Goal: Information Seeking & Learning: Learn about a topic

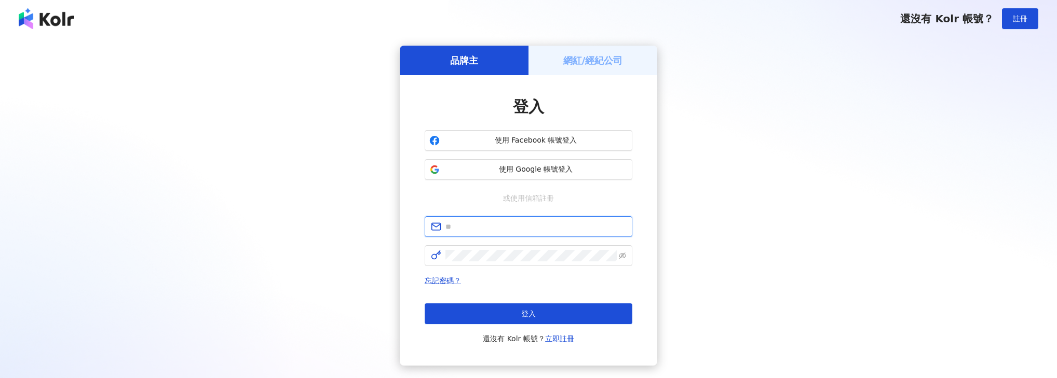
click at [509, 230] on input "text" at bounding box center [535, 226] width 181 height 11
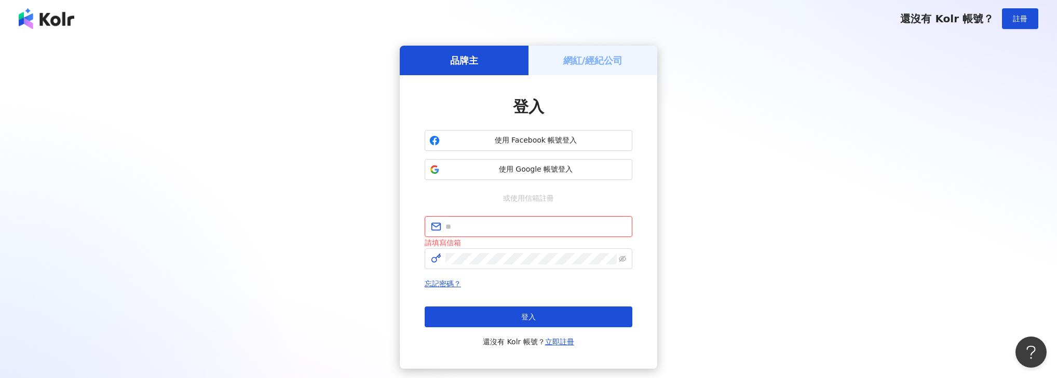
type input "**********"
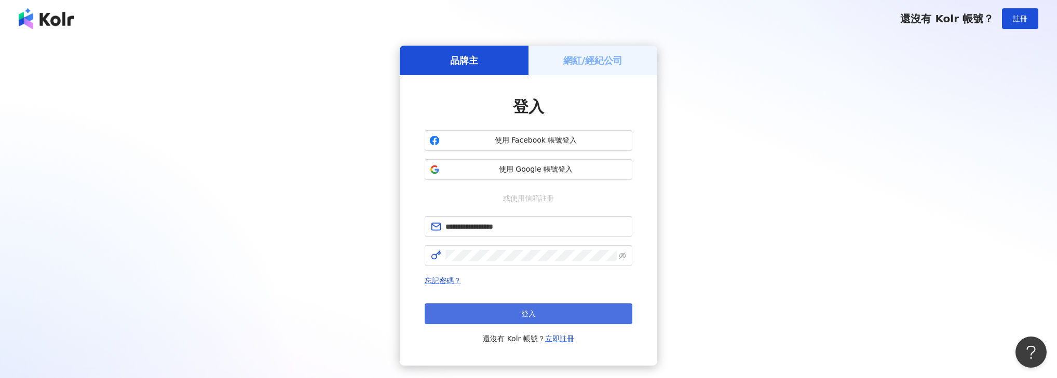
click at [489, 317] on button "登入" at bounding box center [529, 314] width 208 height 21
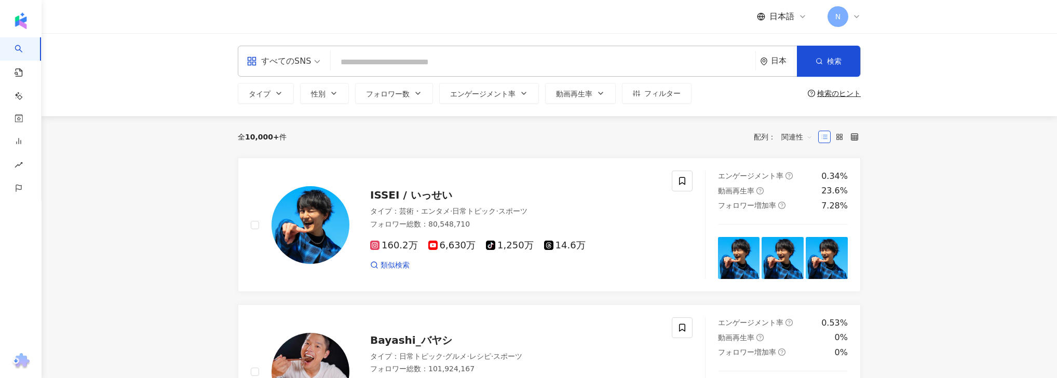
click at [360, 67] on input "search" at bounding box center [543, 62] width 416 height 20
type input "*"
click at [301, 69] on div "すべてのSNS" at bounding box center [279, 61] width 64 height 17
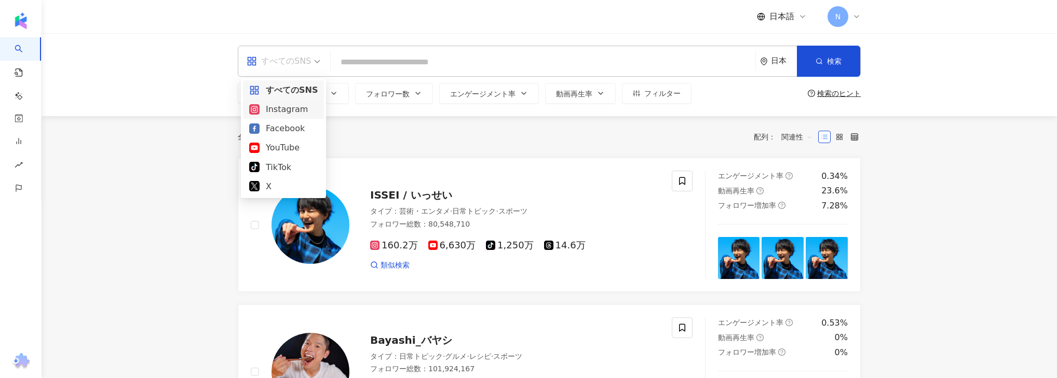
click at [299, 109] on div "Instagram" at bounding box center [283, 109] width 69 height 13
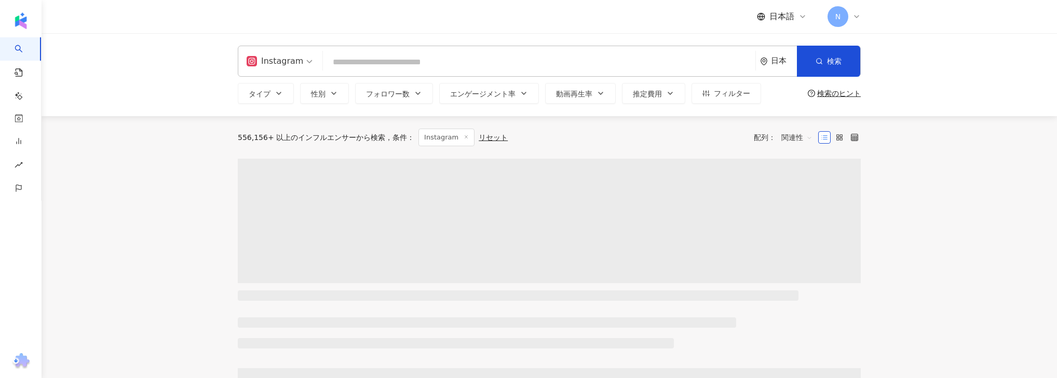
click at [362, 64] on input "search" at bounding box center [539, 62] width 424 height 20
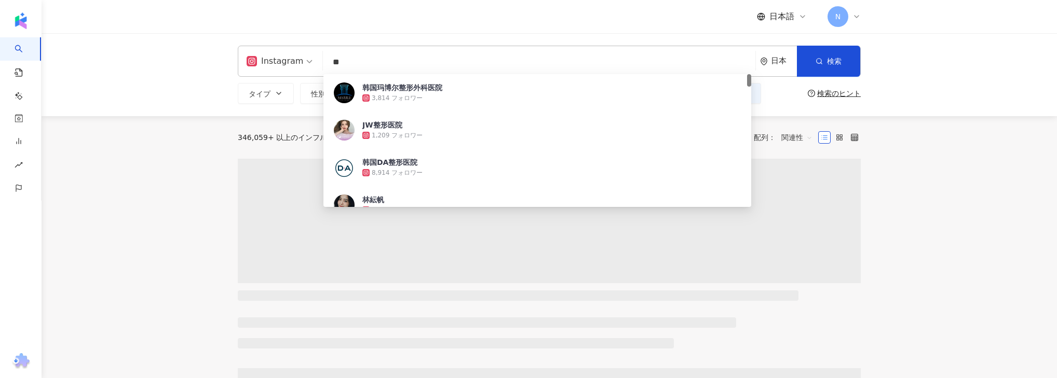
type input "**"
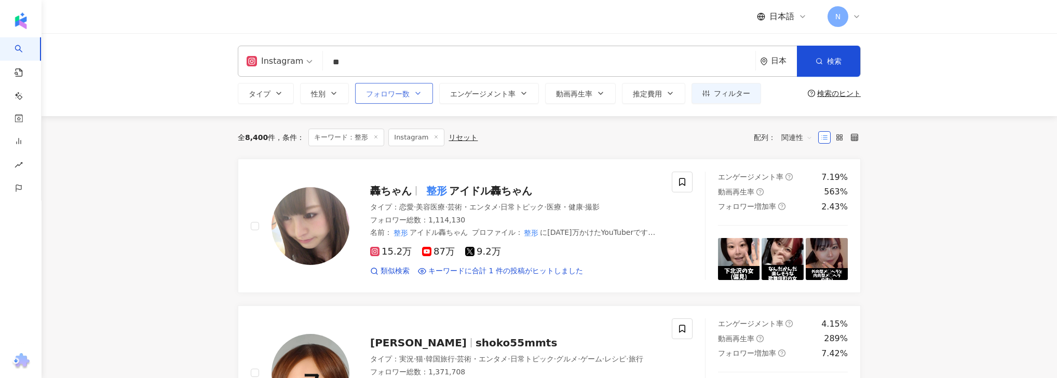
click at [373, 96] on span "フォロワー数" at bounding box center [388, 94] width 44 height 8
click at [396, 90] on span "フォロワー数" at bounding box center [388, 94] width 44 height 8
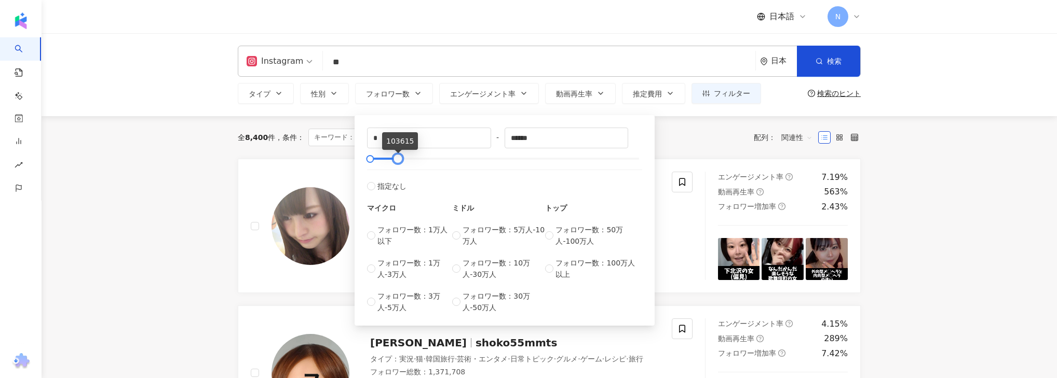
type input "*****"
drag, startPoint x: 639, startPoint y: 157, endPoint x: 397, endPoint y: 151, distance: 242.5
click at [397, 151] on div "* - ***** 指定なし マイクロ フォロワー数：1万人以下 フォロワー数：1万人-3万人 フォロワー数：3万人-5万人 ミドル フォロワー数：5万人-1…" at bounding box center [504, 221] width 275 height 186
drag, startPoint x: 383, startPoint y: 140, endPoint x: 358, endPoint y: 137, distance: 24.7
click at [358, 137] on div "* - ***** 指定なし マイクロ フォロワー数：1万人以下 フォロワー数：1万人-3万人 フォロワー数：3万人-5万人 ミドル フォロワー数：5万人-1…" at bounding box center [505, 220] width 300 height 211
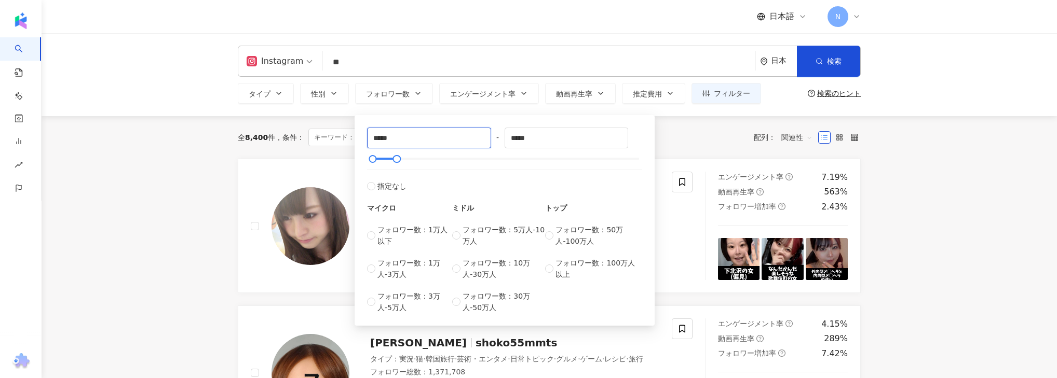
type input "*****"
click at [473, 162] on div "***** - ***** 指定なし マイクロ フォロワー数：1万人以下 フォロワー数：1万人-3万人 フォロワー数：3万人-5万人 ミドル フォロワー数：5…" at bounding box center [504, 221] width 275 height 186
click at [473, 168] on div "***** - ***** 指定なし マイクロ フォロワー数：1万人以下 フォロワー数：1万人-3万人 フォロワー数：3万人-5万人 ミドル フォロワー数：5…" at bounding box center [504, 221] width 275 height 186
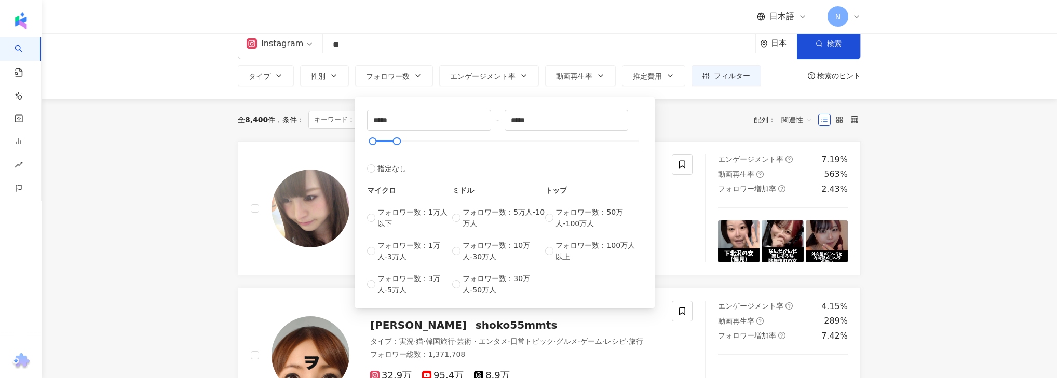
scroll to position [83, 0]
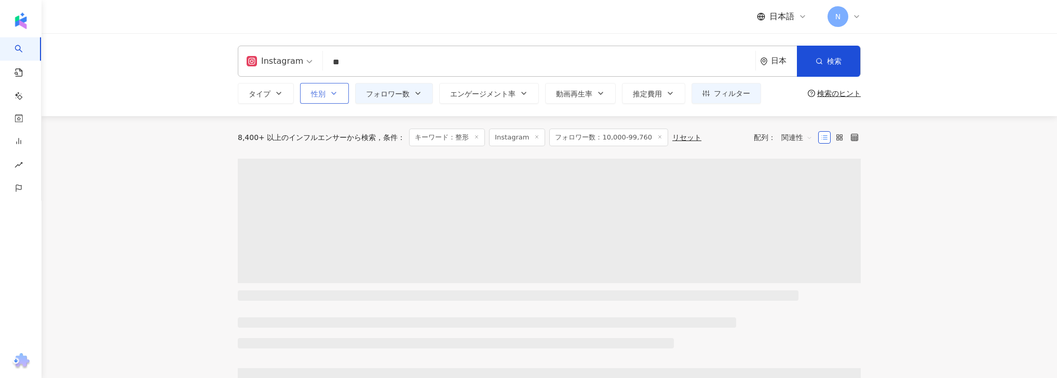
click at [308, 94] on button "性別" at bounding box center [324, 93] width 49 height 21
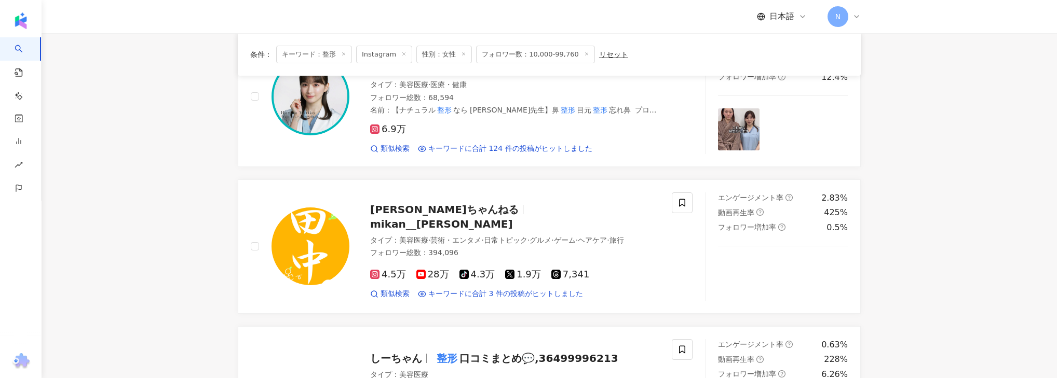
scroll to position [457, 0]
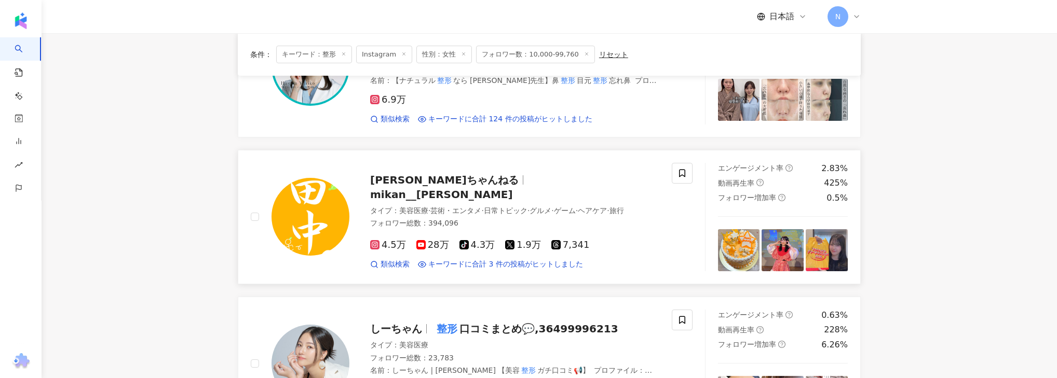
click at [384, 185] on span "田中みかんちゃんねる" at bounding box center [444, 180] width 148 height 12
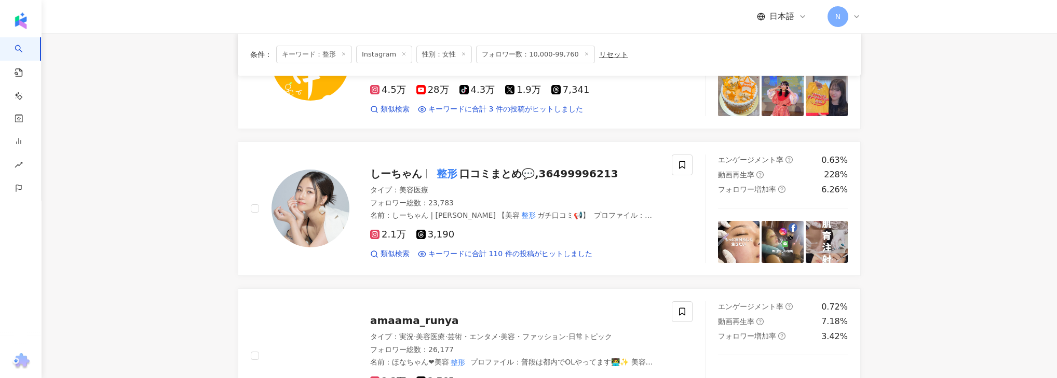
scroll to position [623, 0]
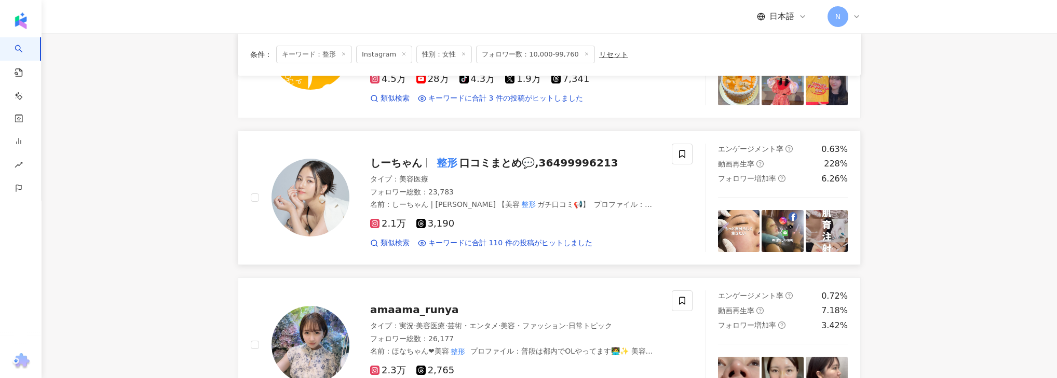
click at [397, 162] on span "しーちゃん" at bounding box center [396, 163] width 52 height 12
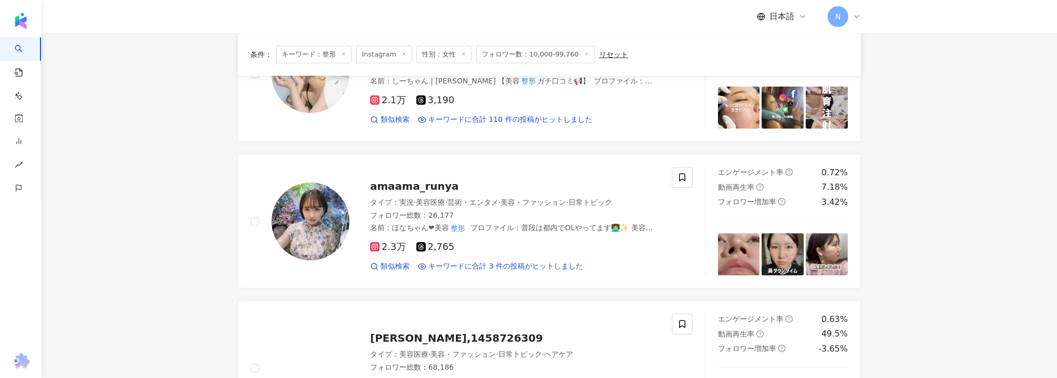
scroll to position [747, 0]
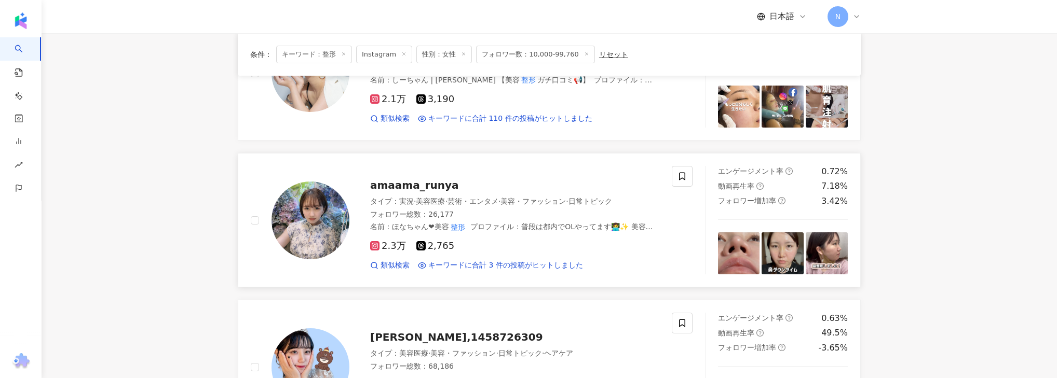
click at [405, 185] on span "amaama_runya" at bounding box center [414, 185] width 89 height 12
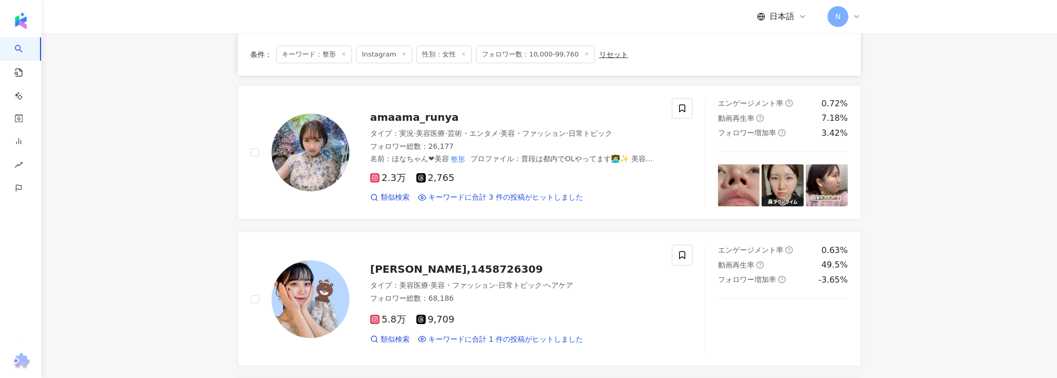
scroll to position [830, 0]
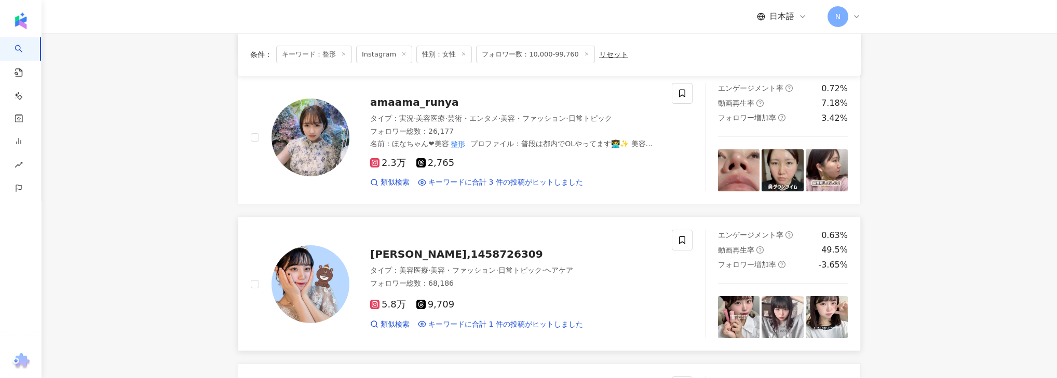
click at [402, 254] on span "わたなべみなみ,1458726309" at bounding box center [456, 254] width 173 height 12
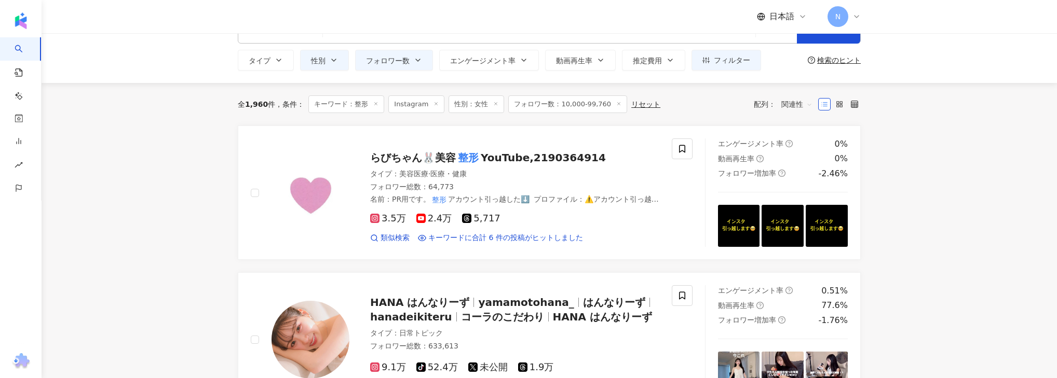
scroll to position [0, 0]
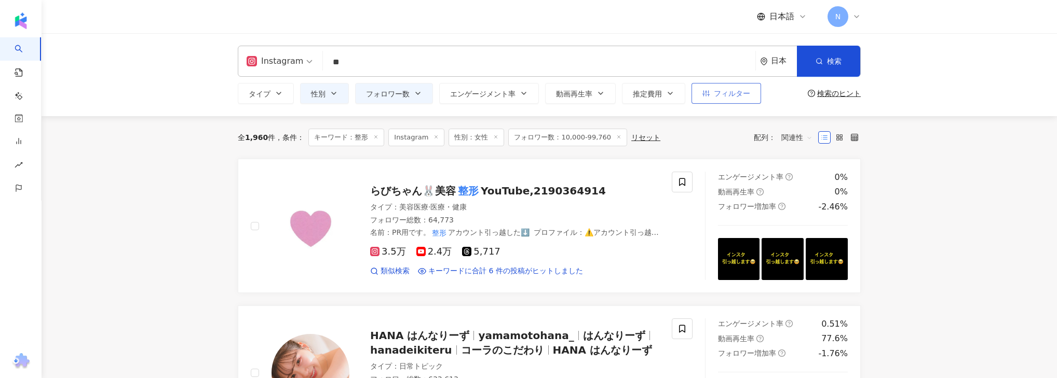
click at [720, 98] on span "フィルター" at bounding box center [732, 93] width 36 height 8
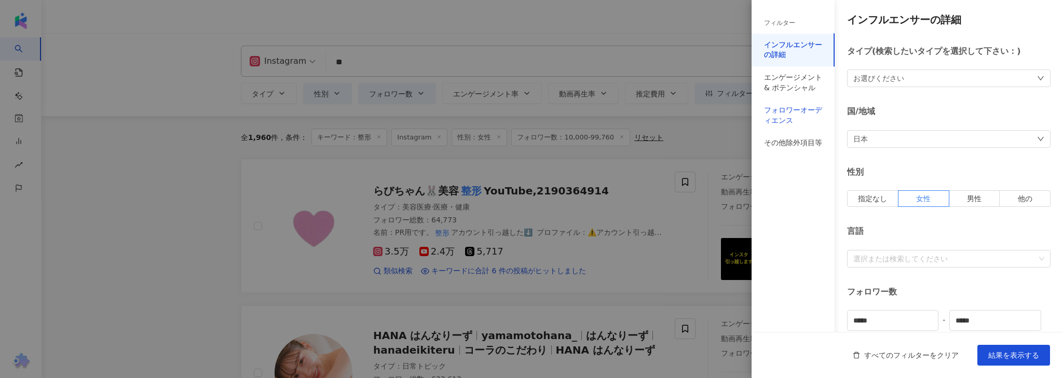
click at [806, 108] on div "フォロワーオーディエンス" at bounding box center [793, 115] width 58 height 20
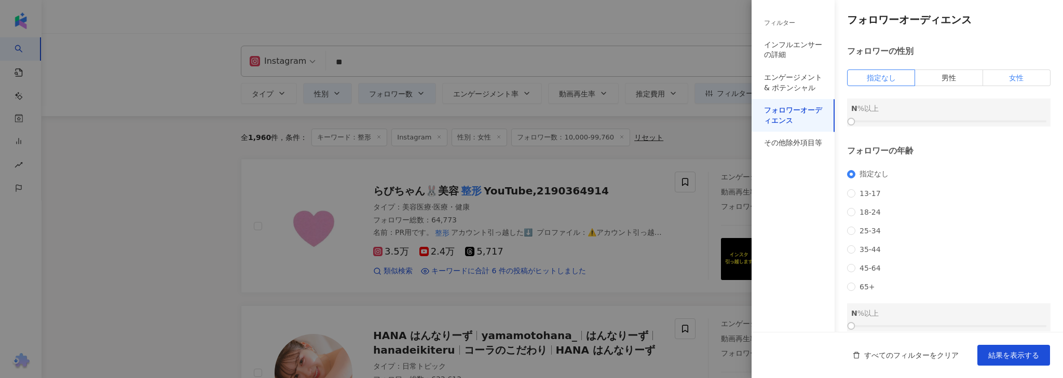
click at [1000, 79] on label "女性" at bounding box center [1016, 78] width 67 height 17
drag, startPoint x: 848, startPoint y: 118, endPoint x: 943, endPoint y: 123, distance: 94.6
click at [946, 123] on div at bounding box center [949, 122] width 6 height 6
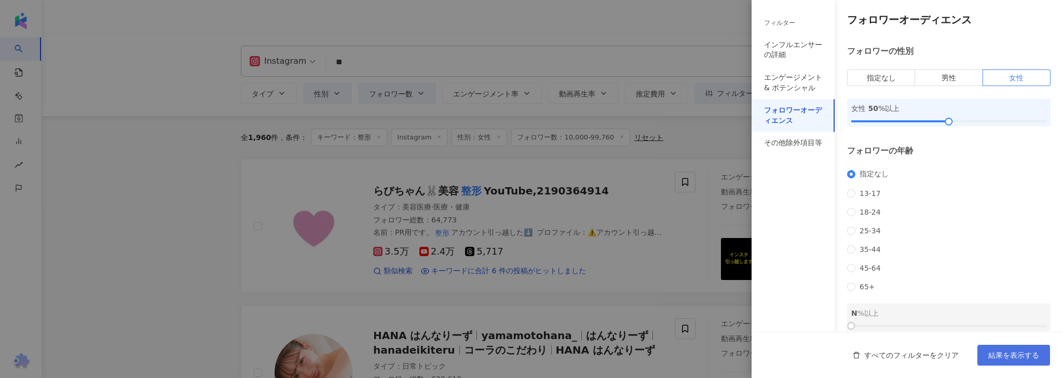
click at [1001, 355] on span "結果を表示する" at bounding box center [1013, 355] width 51 height 8
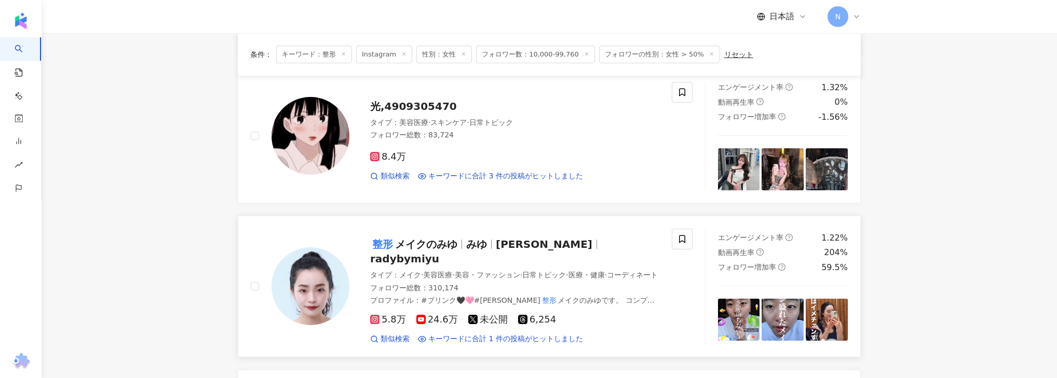
scroll to position [540, 0]
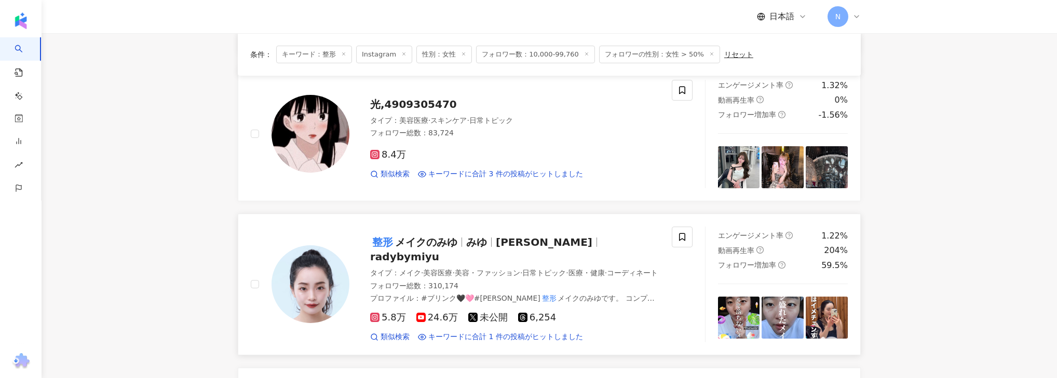
click at [405, 239] on span "メイクのみゆ" at bounding box center [426, 242] width 62 height 12
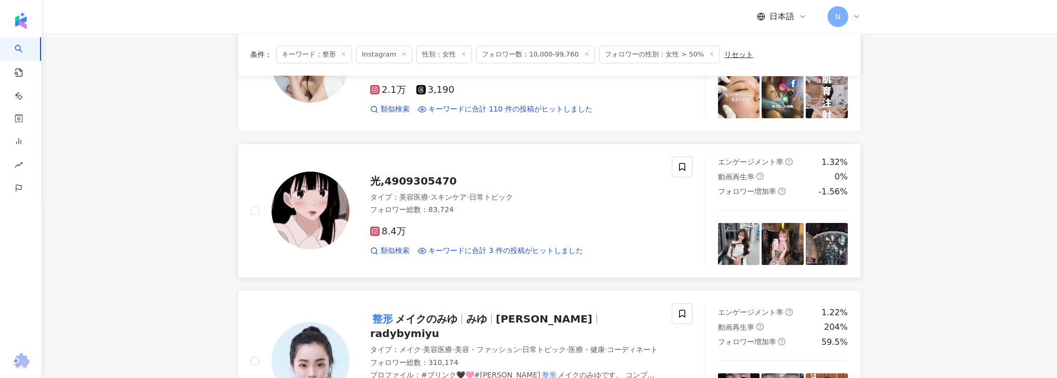
scroll to position [457, 0]
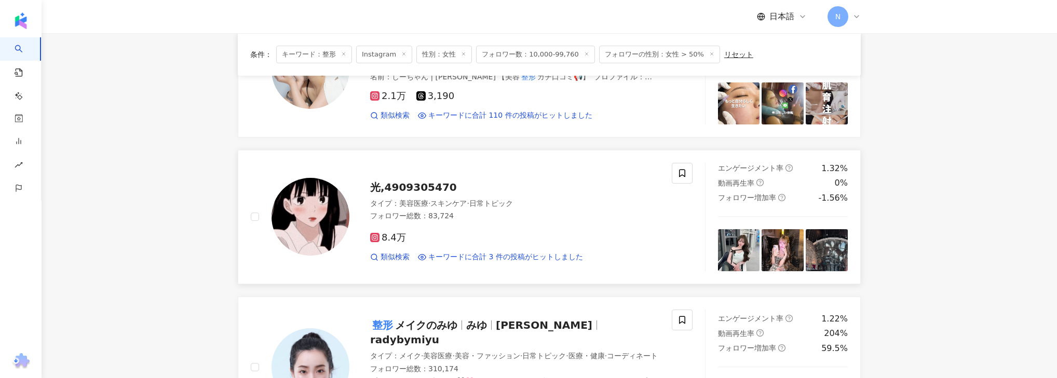
click at [408, 188] on span "光,4909305470" at bounding box center [413, 187] width 87 height 12
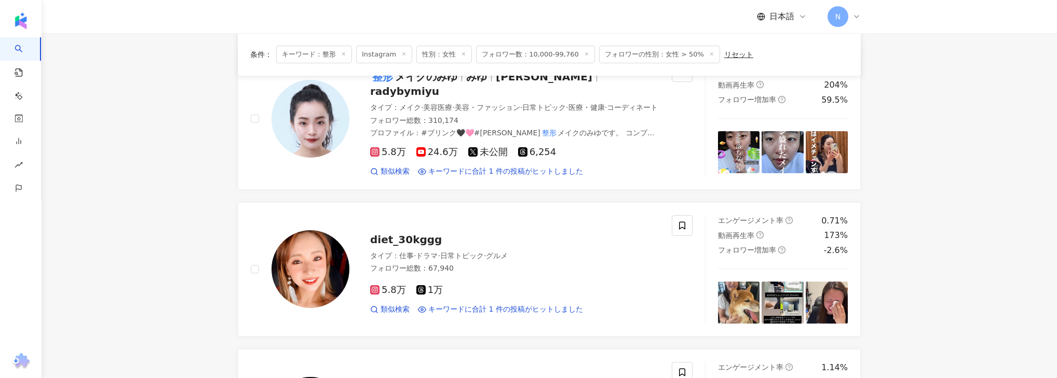
scroll to position [830, 0]
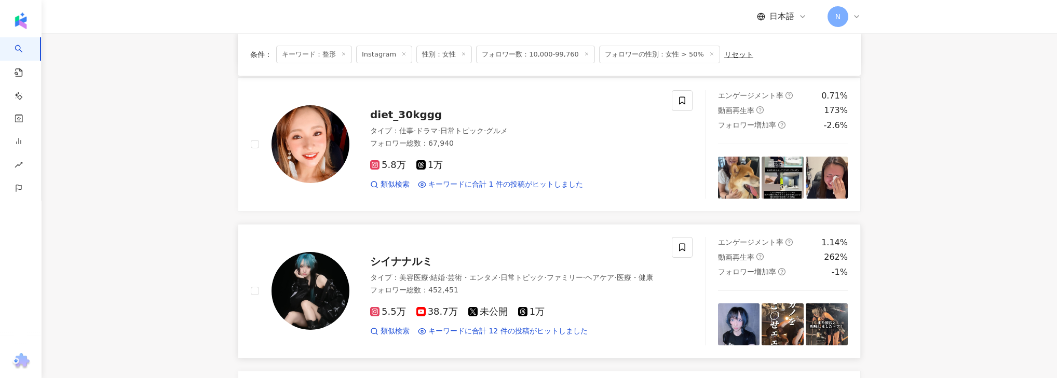
click at [406, 255] on span "シイナナルミ" at bounding box center [401, 261] width 62 height 12
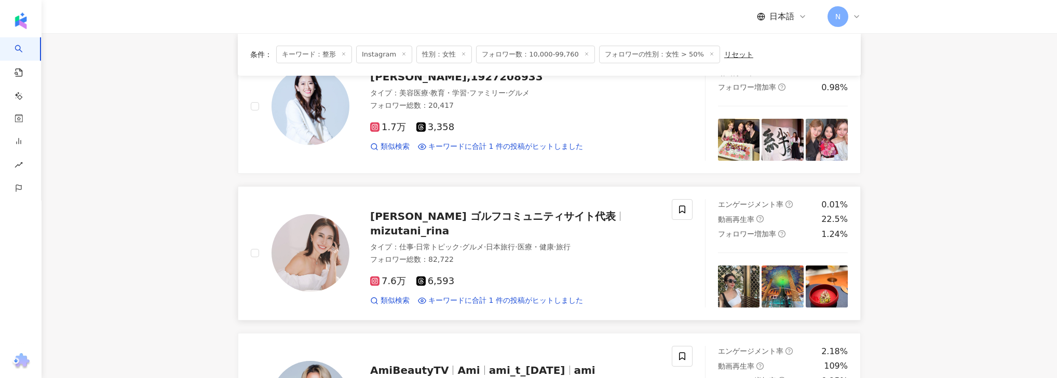
scroll to position [1163, 0]
click at [397, 212] on span "mizutani rina ゴルフコミュニティサイト代表" at bounding box center [493, 216] width 246 height 12
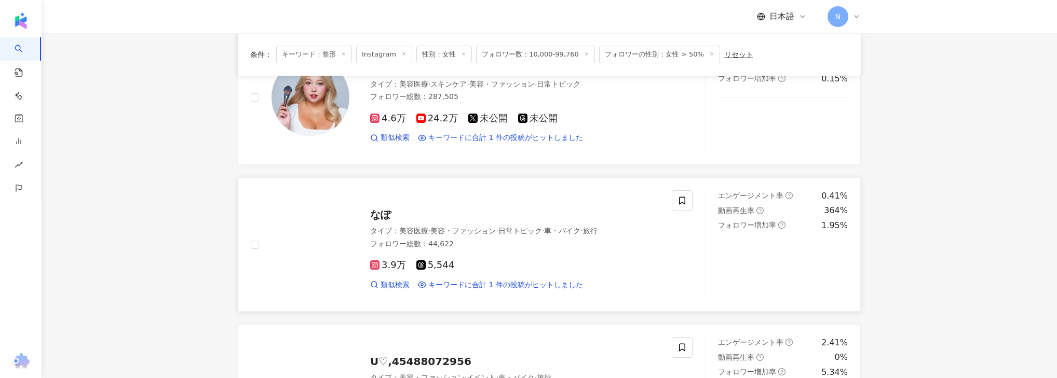
scroll to position [1495, 0]
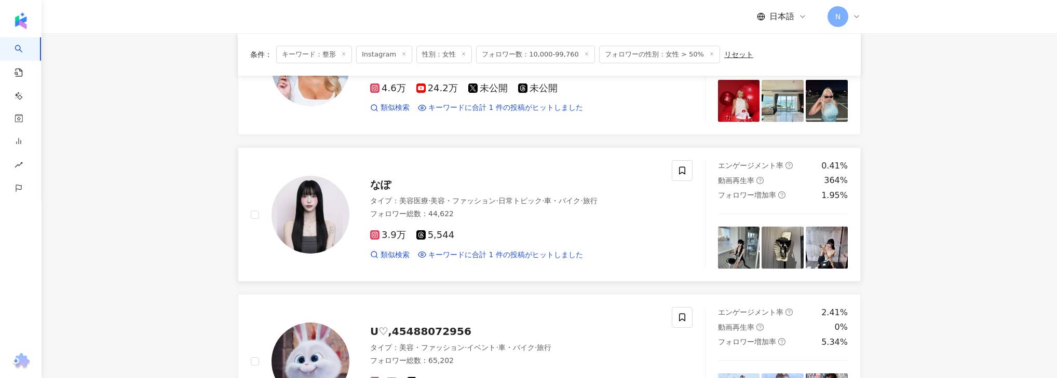
click at [383, 179] on span "なぽ" at bounding box center [380, 185] width 21 height 12
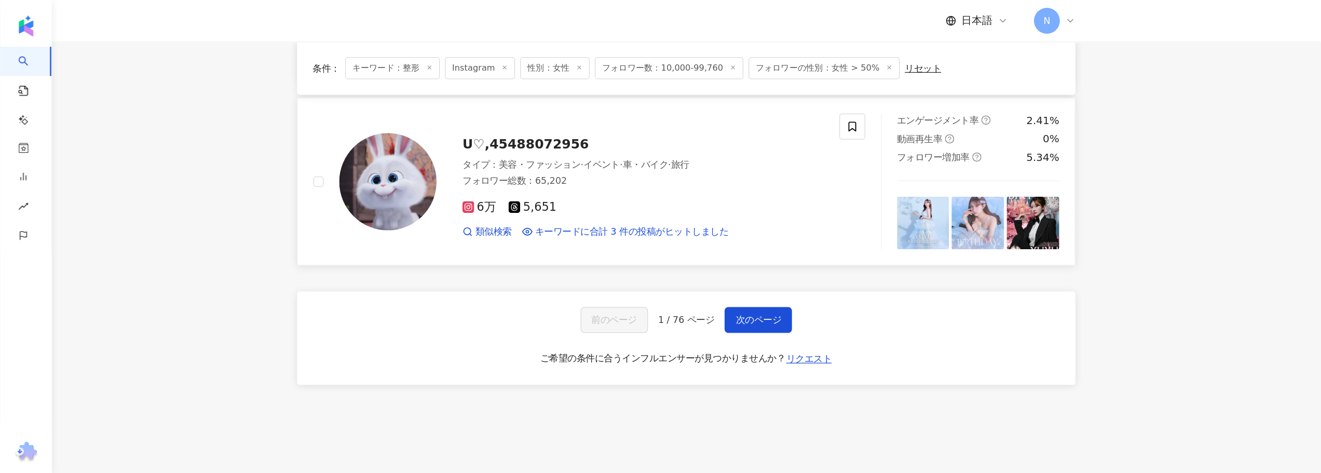
scroll to position [1619, 0]
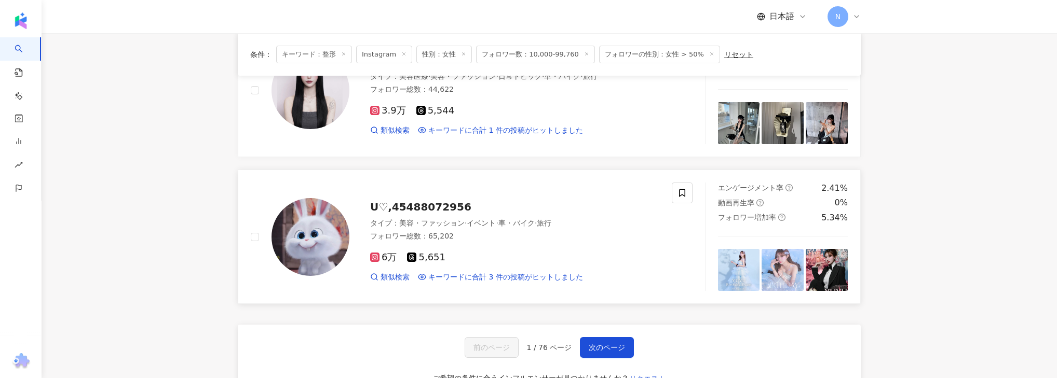
click at [393, 201] on span "U♡,45488072956" at bounding box center [420, 207] width 101 height 12
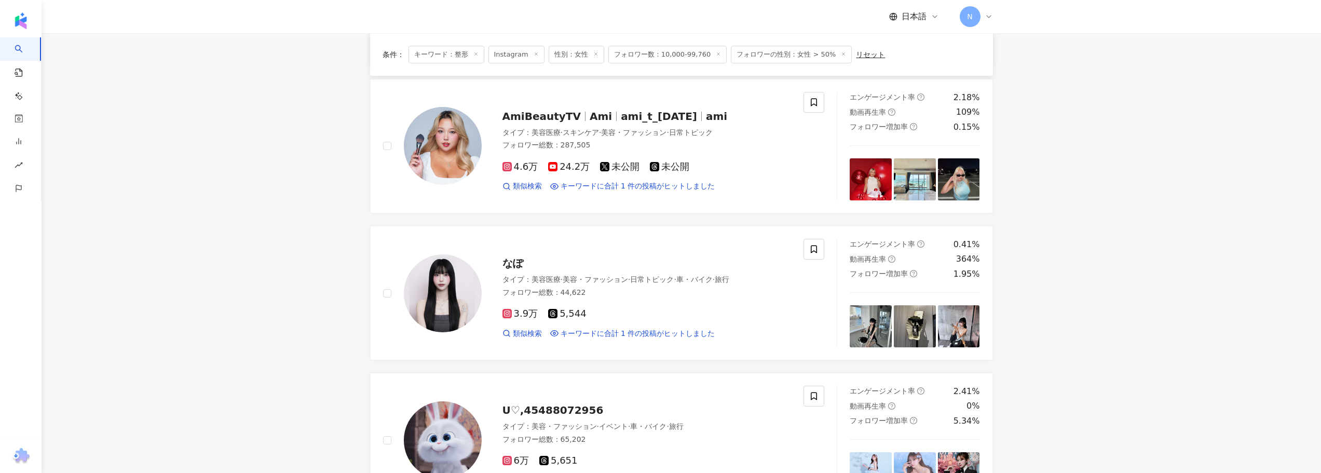
scroll to position [1412, 0]
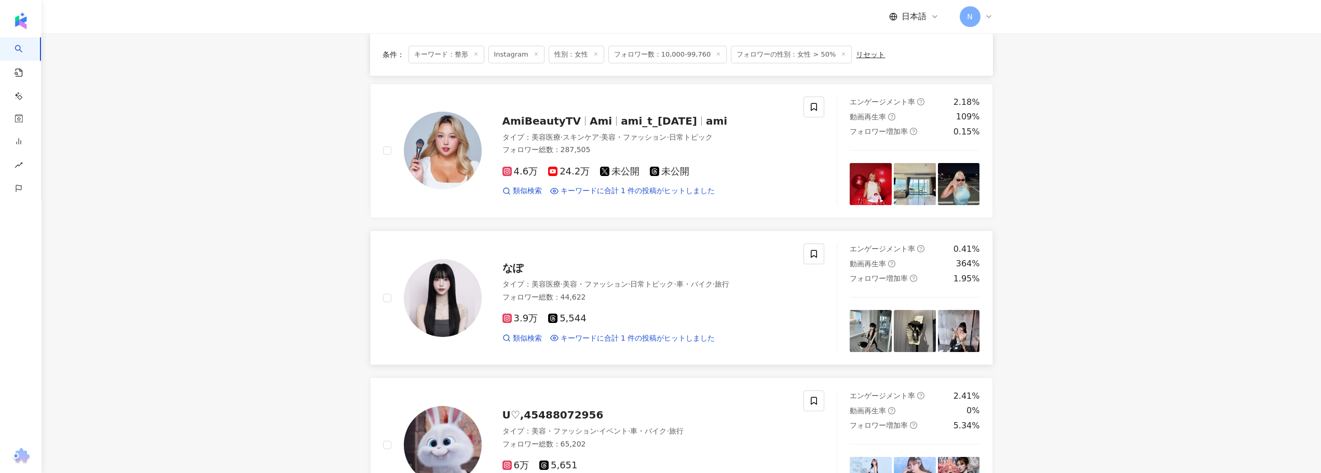
click at [513, 262] on span "なぽ" at bounding box center [512, 268] width 21 height 12
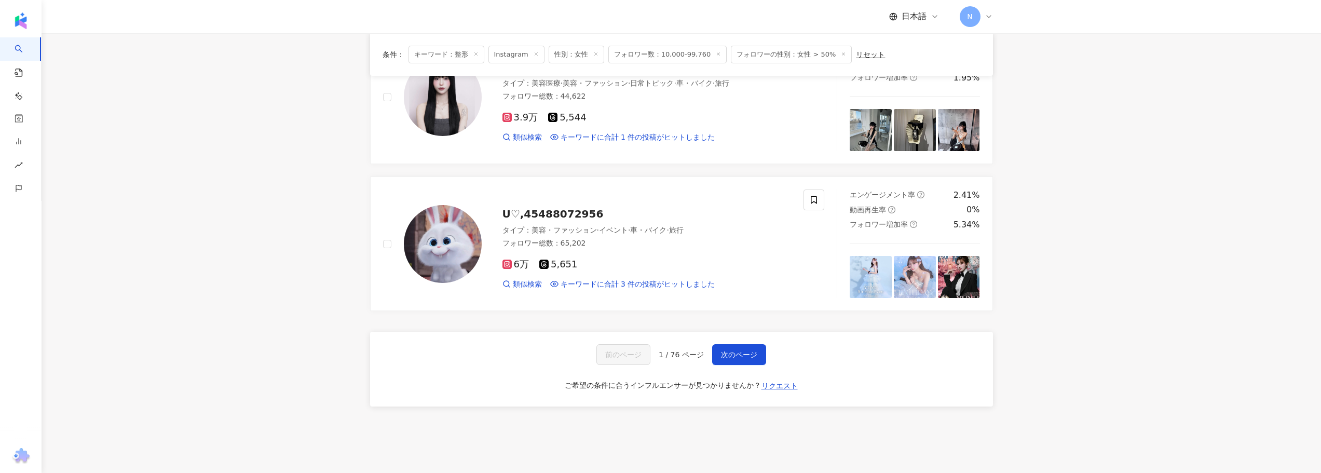
scroll to position [1682, 0]
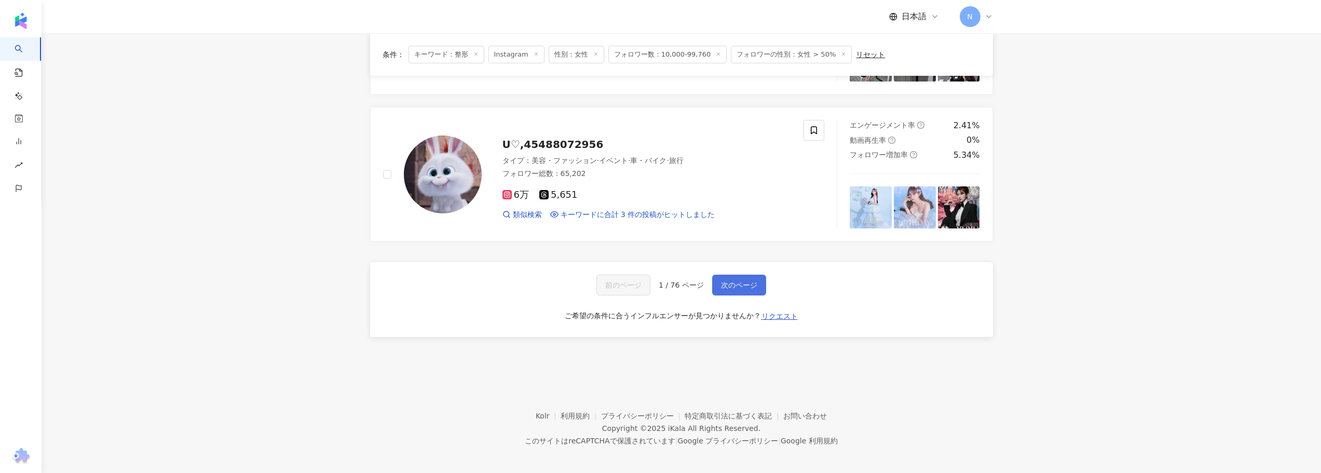
click at [747, 281] on span "次のページ" at bounding box center [739, 285] width 36 height 8
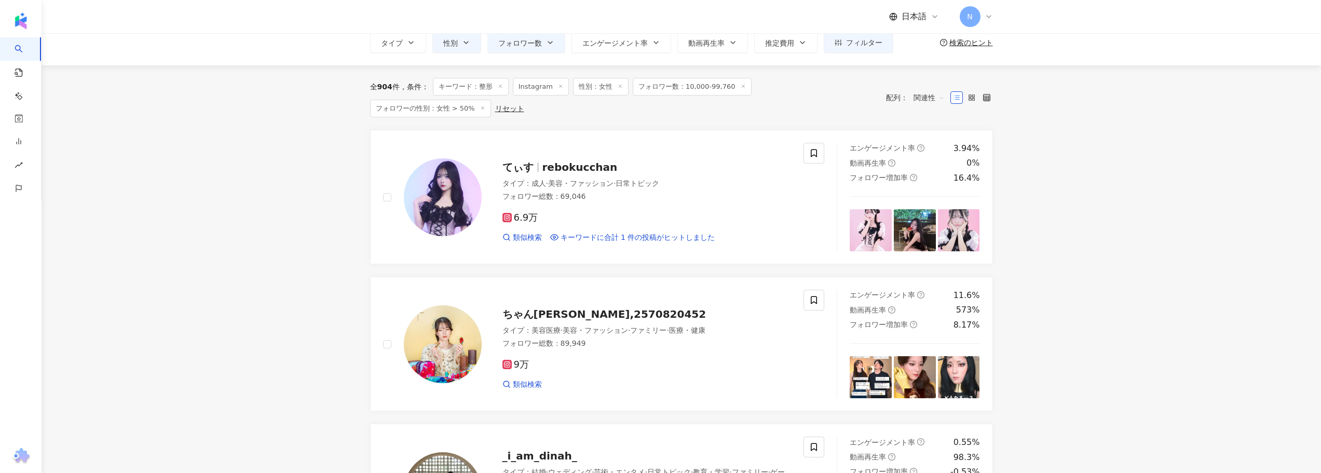
scroll to position [52, 0]
click at [531, 307] on span "ちゃんまり,2570820452" at bounding box center [604, 313] width 204 height 12
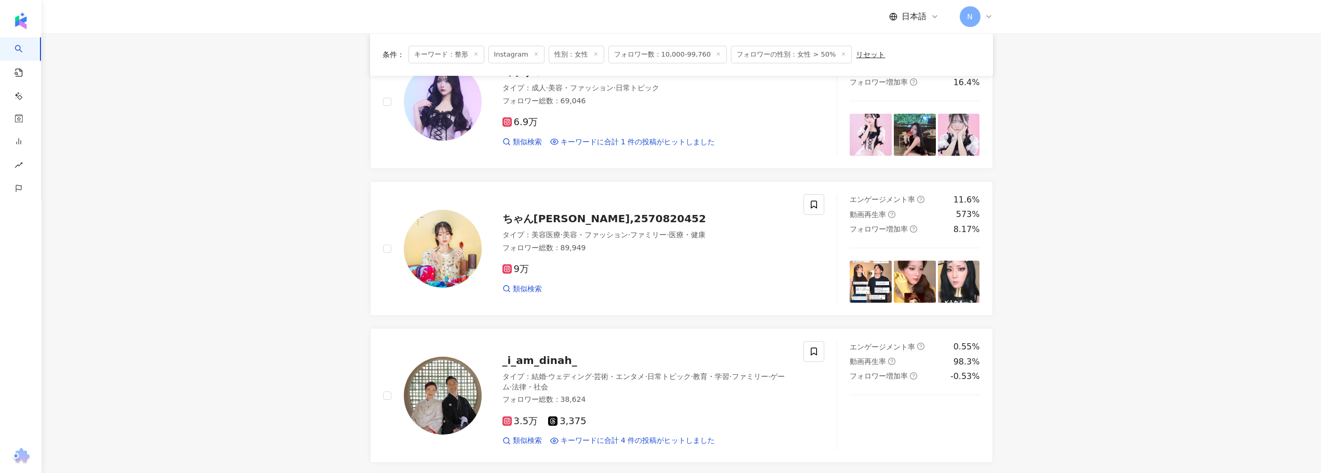
scroll to position [260, 0]
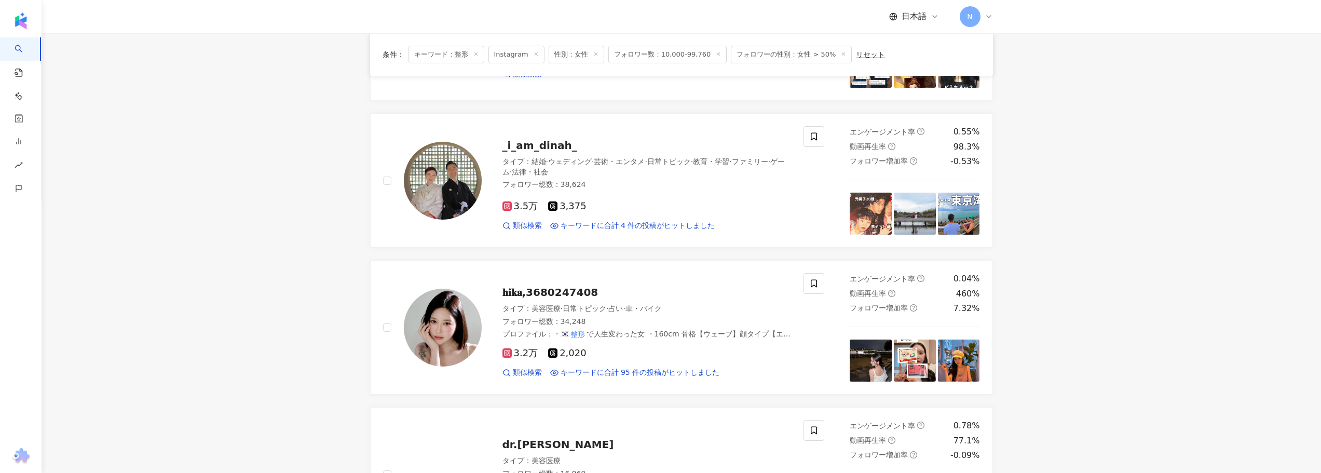
scroll to position [363, 0]
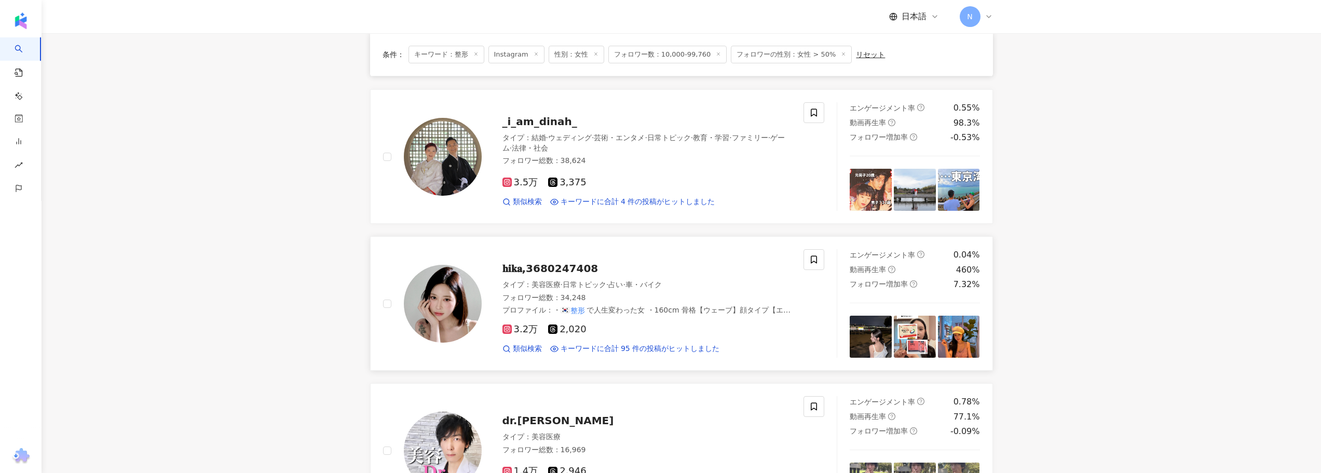
click at [546, 270] on span "𝐡𝐢𝐤𝐚,3680247408" at bounding box center [550, 268] width 96 height 12
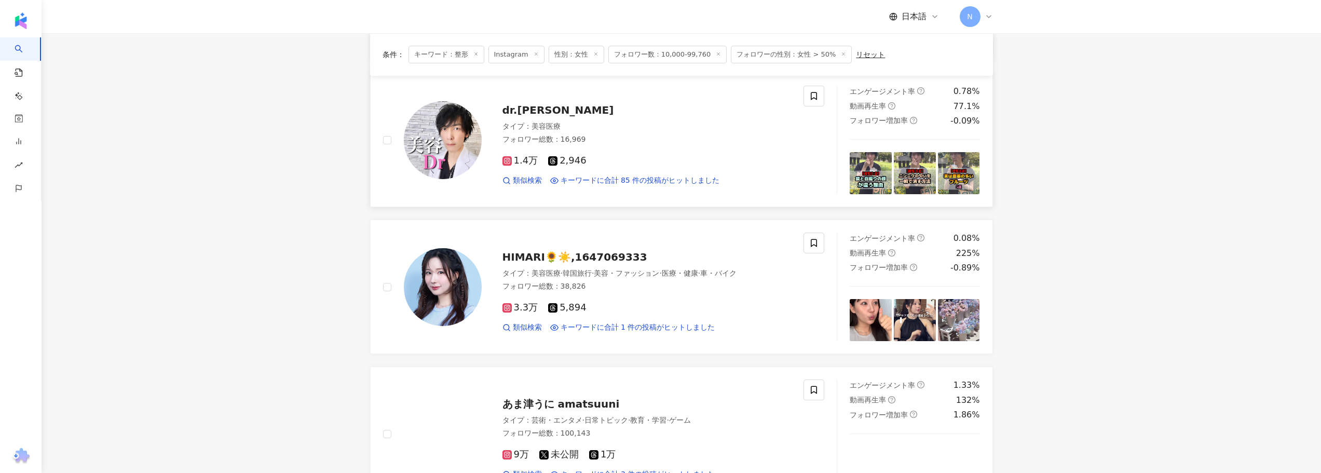
scroll to position [675, 0]
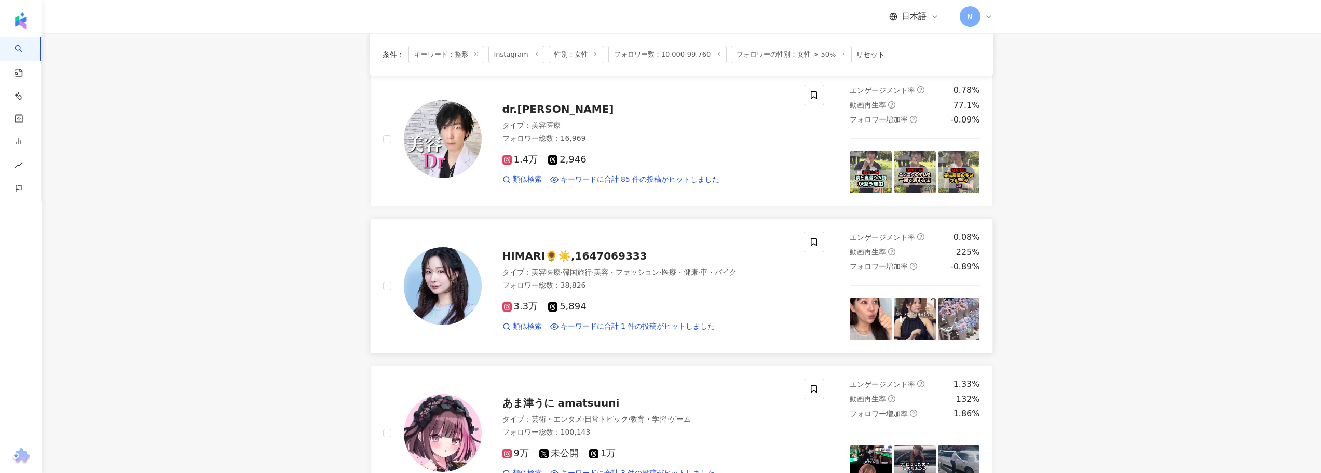
click at [535, 258] on span "HIMARI🌻☀️,1647069333" at bounding box center [574, 256] width 145 height 12
click at [307, 209] on main "Instagram ** 日本 検索 ae8c5452-5cc7-4491-81e9-f97c53781fb6 韩国玛博尔整形外科医院 3,814 フォロワー…" at bounding box center [681, 357] width 1279 height 1998
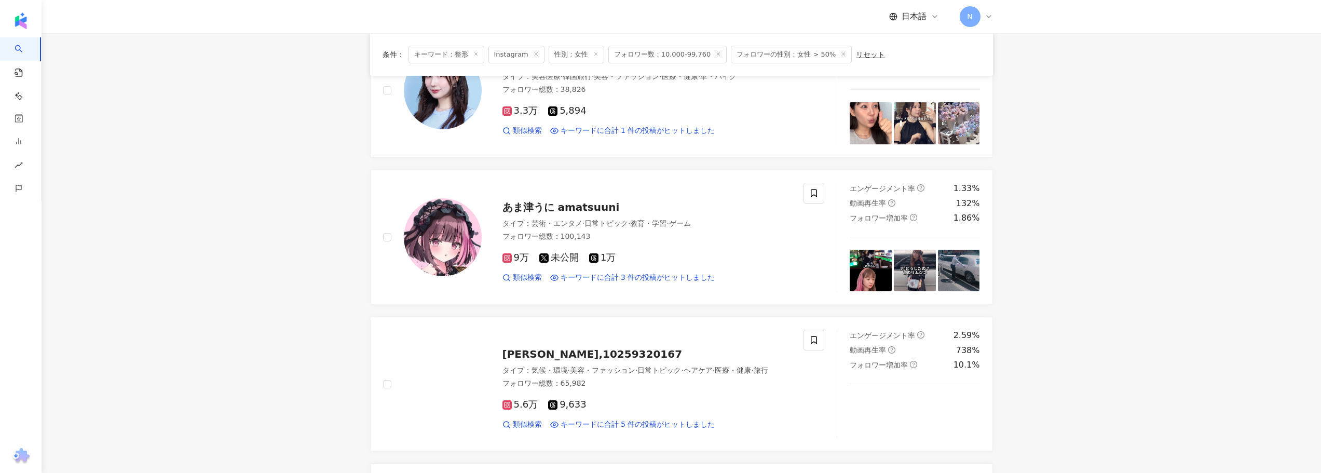
scroll to position [934, 0]
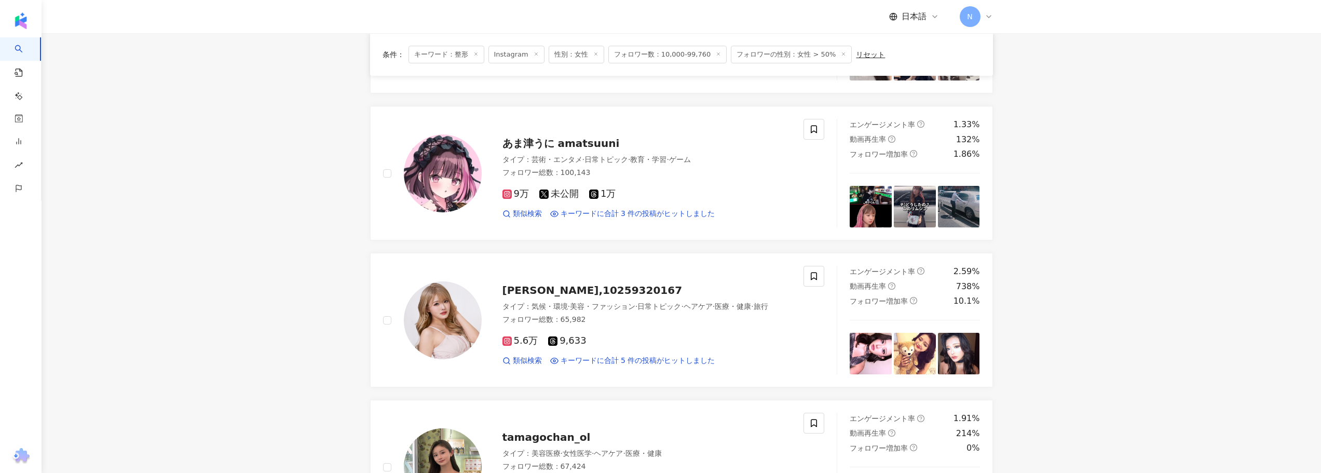
click at [307, 264] on main "Instagram ** 日本 検索 ae8c5452-5cc7-4491-81e9-f97c53781fb6 韩国玛博尔整形外科医院 3,814 フォロワー…" at bounding box center [681, 98] width 1279 height 1998
click at [524, 284] on span "雨宮 みるき,10259320167" at bounding box center [592, 290] width 180 height 12
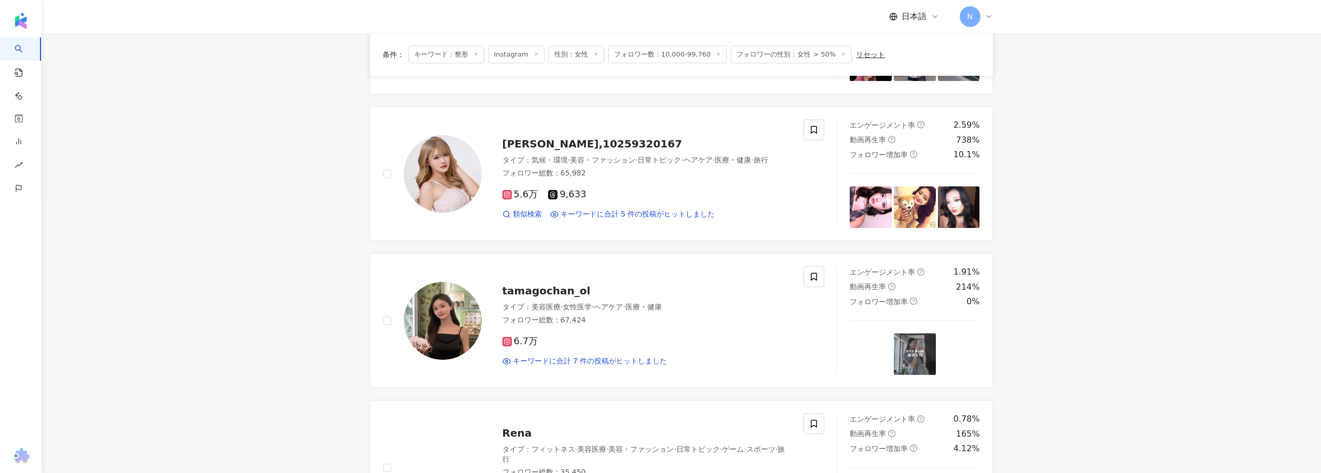
scroll to position [1090, 0]
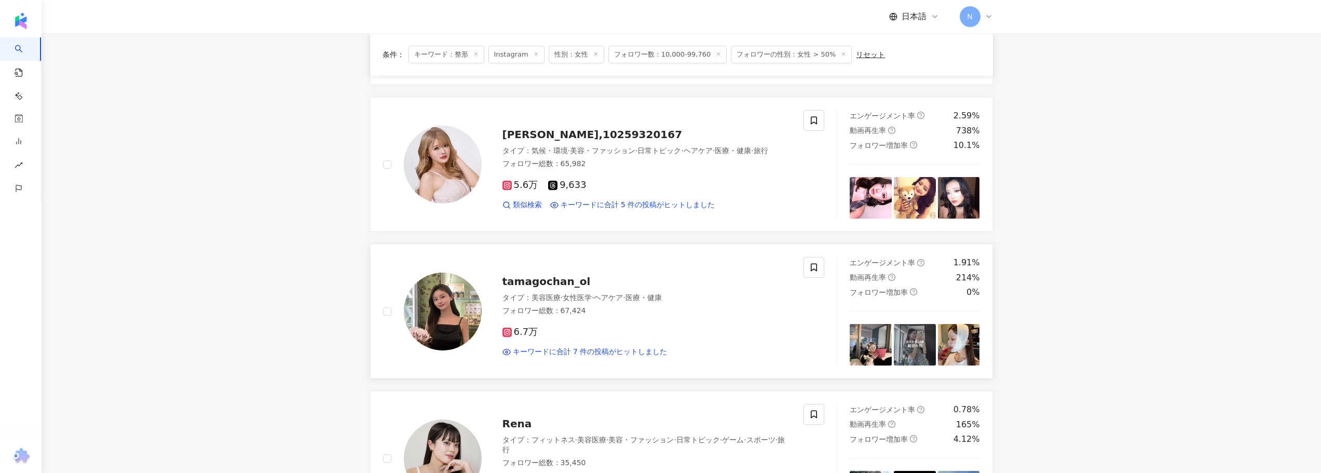
click at [555, 279] on span "tamagochan_ol" at bounding box center [546, 281] width 88 height 12
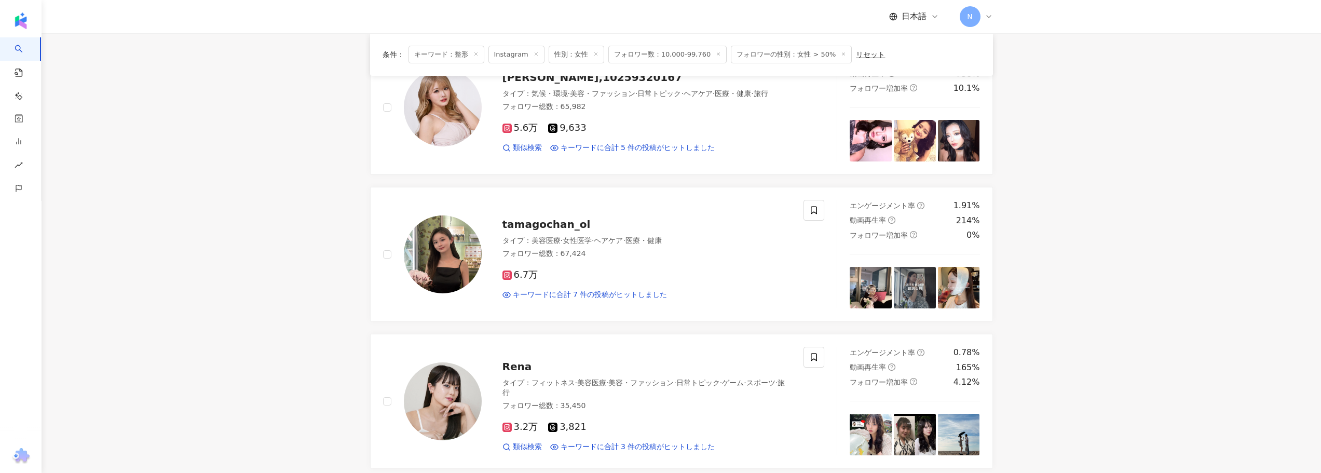
scroll to position [1298, 0]
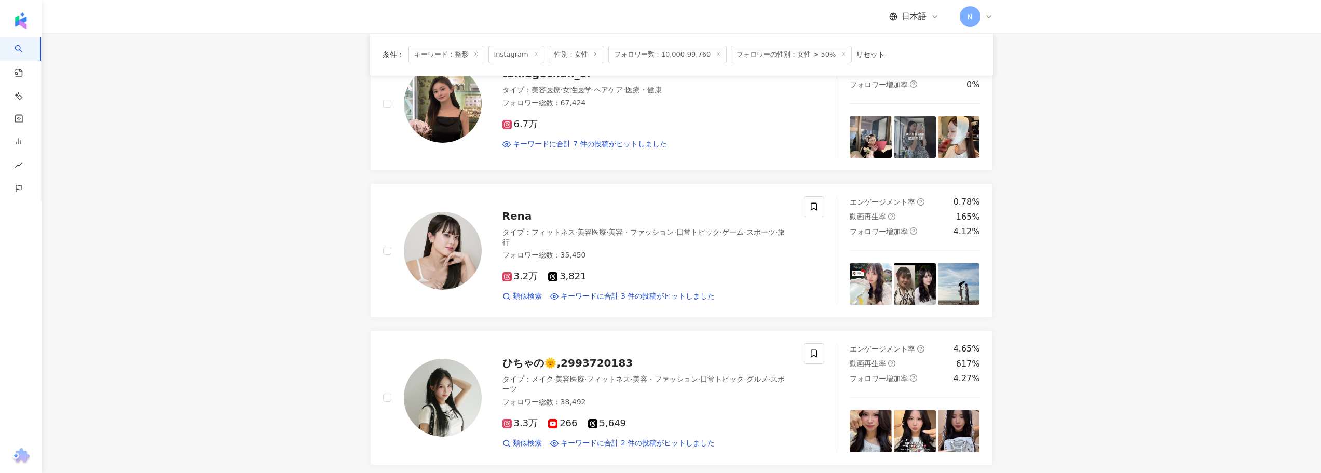
click at [900, 291] on img at bounding box center [915, 284] width 42 height 42
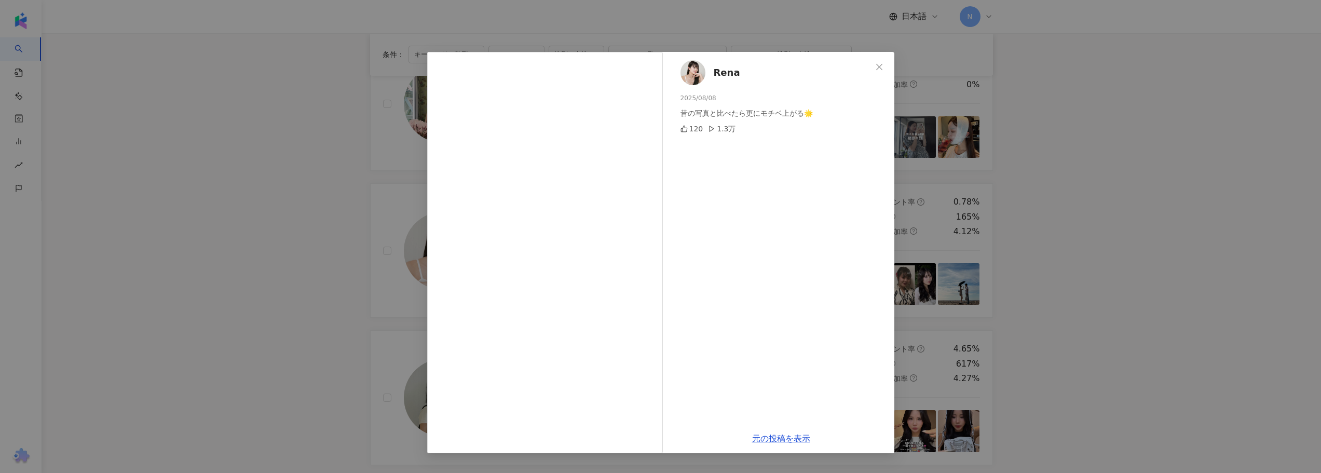
click at [221, 266] on div "Rena 2025/08/08 昔の写真と比べたら更にモチベ上がる🌟 120 1.3万 元の投稿を表示" at bounding box center [660, 236] width 1321 height 473
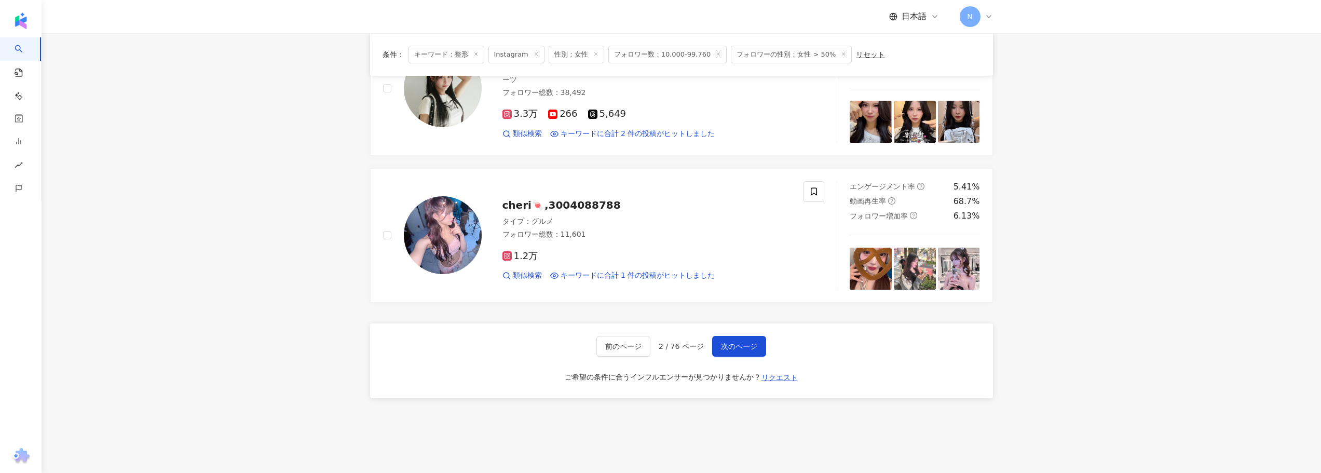
scroll to position [1661, 0]
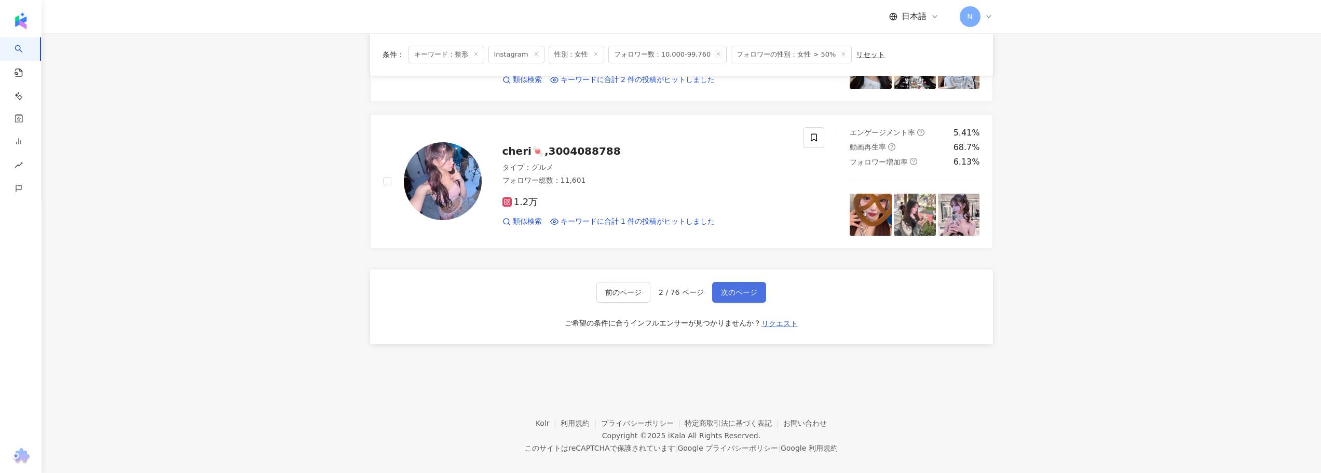
click at [715, 295] on button "次のページ" at bounding box center [739, 292] width 54 height 21
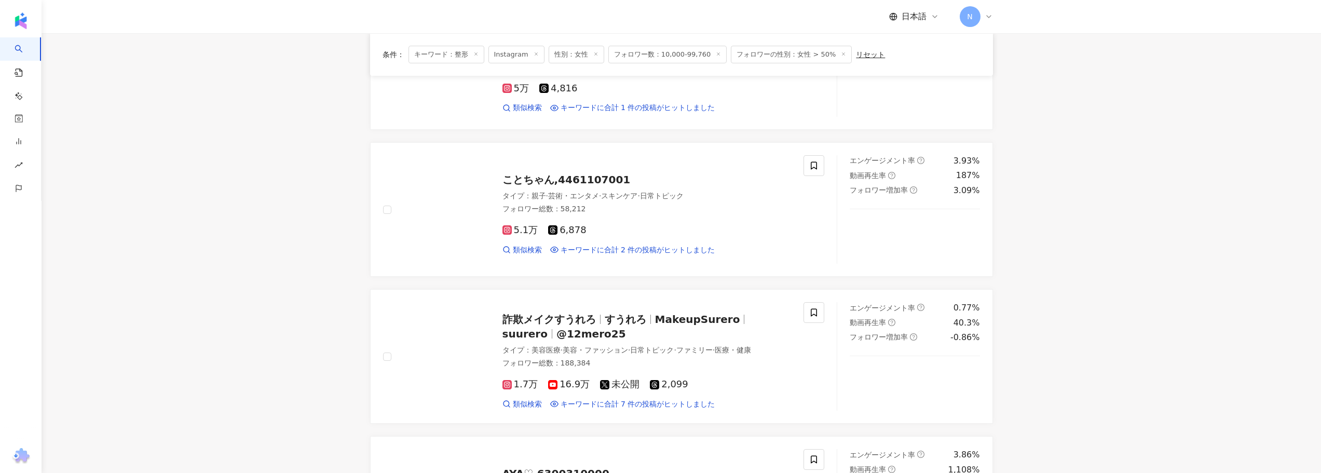
scroll to position [0, 0]
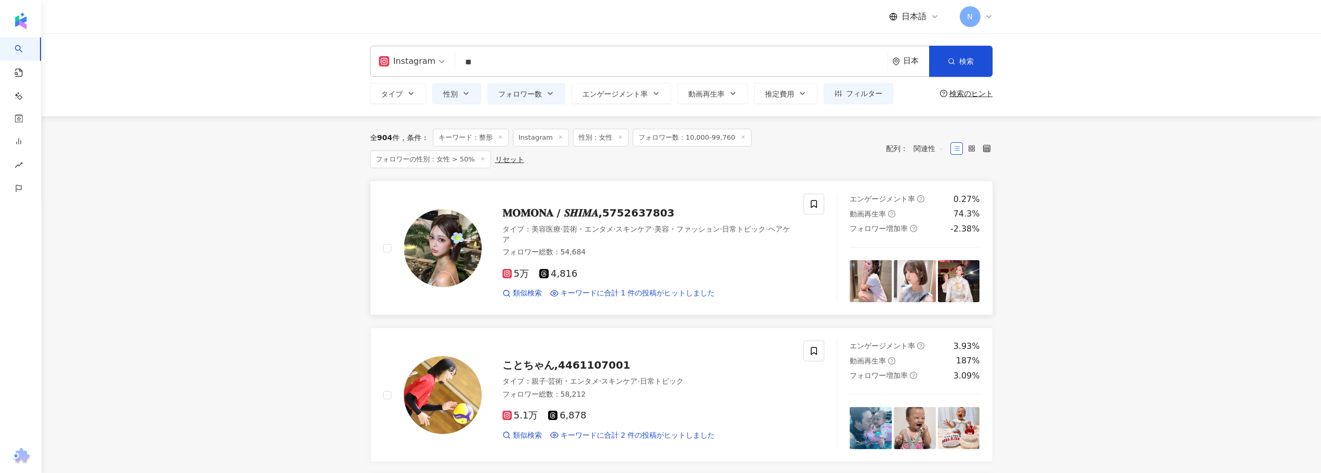
click at [544, 207] on span "𝐌𝐎𝐌𝐎𝐍𝐀 / 𝑺𝑯𝑰𝑴𝑨,5752637803" at bounding box center [588, 213] width 172 height 12
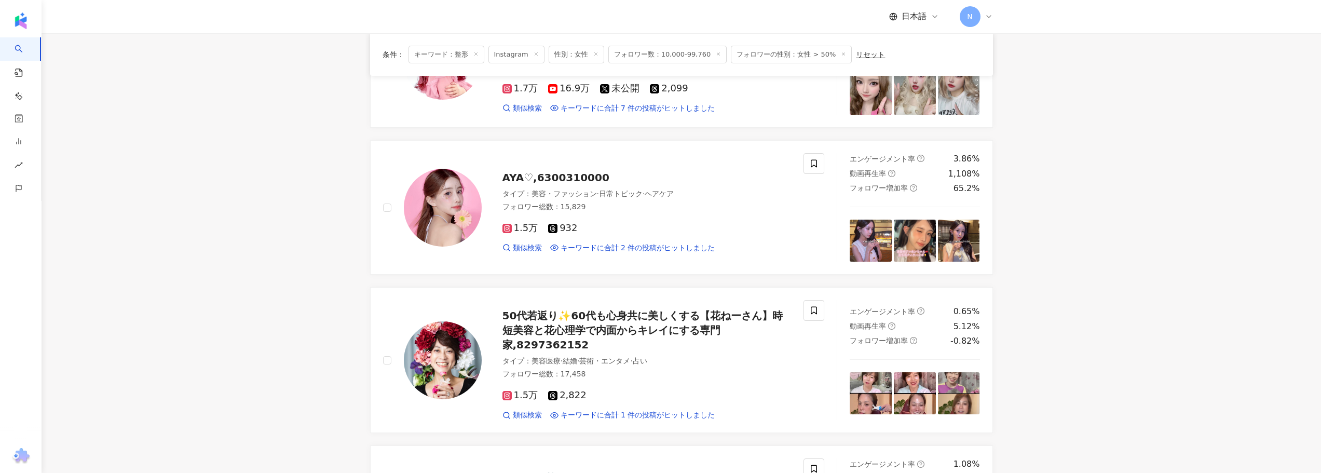
scroll to position [467, 0]
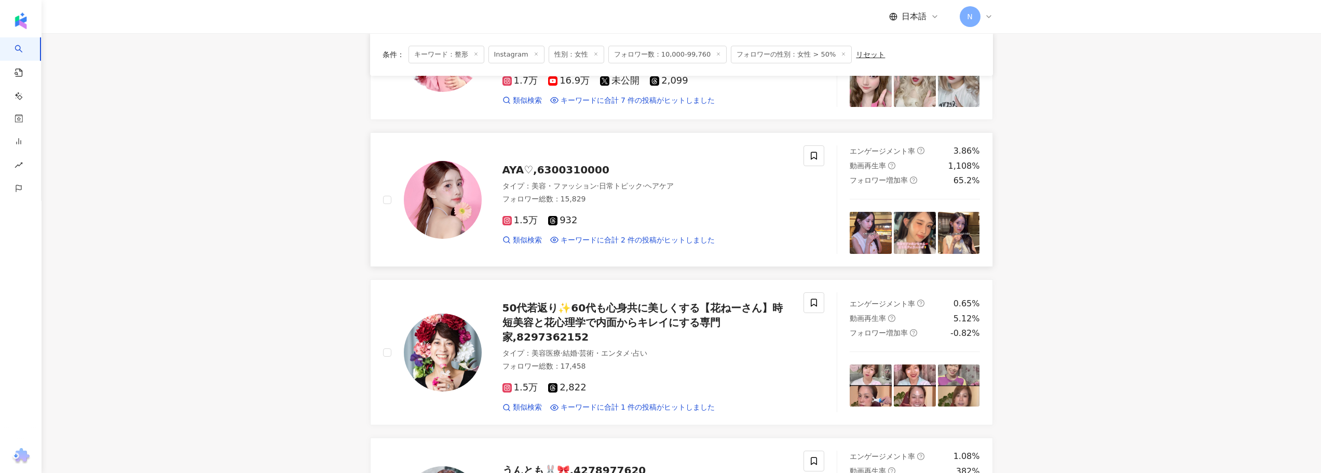
click at [521, 166] on span "AYA♡,6300310000" at bounding box center [555, 170] width 107 height 12
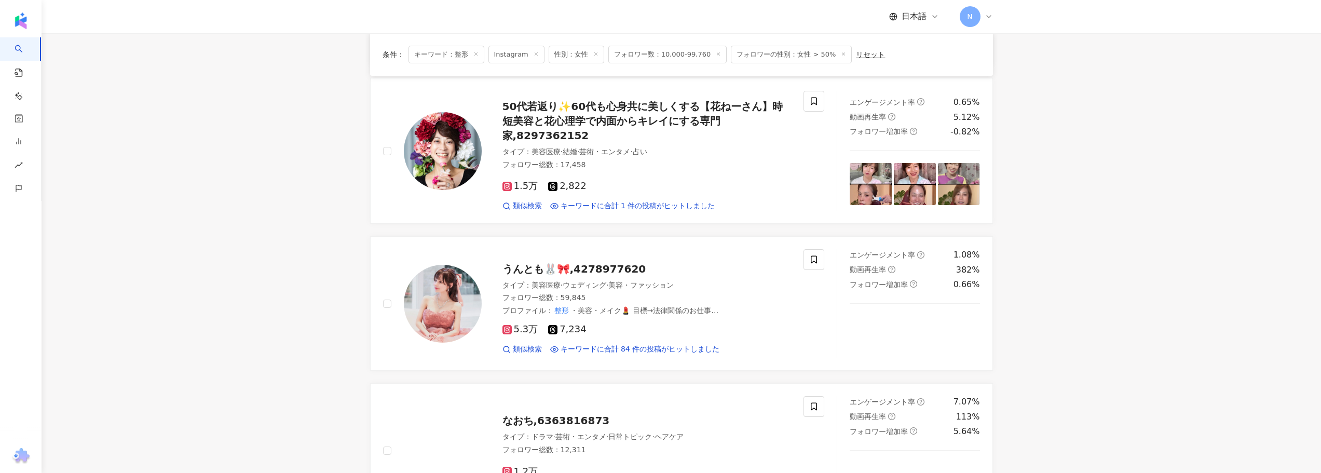
scroll to position [675, 0]
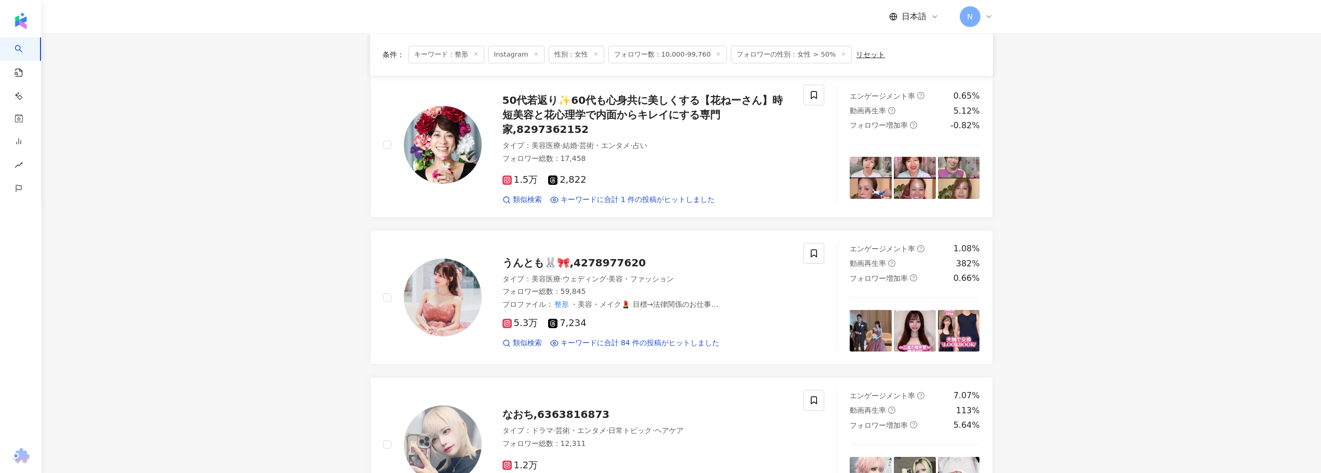
click at [288, 297] on main "Instagram ** 日本 検索 ae8c5452-5cc7-4491-81e9-f97c53781fb6 韩国玛博尔整形外科医院 3,814 フォロワー…" at bounding box center [681, 362] width 1279 height 2009
click at [597, 256] on span "うんとも🐰🎀,4278977620" at bounding box center [574, 262] width 144 height 12
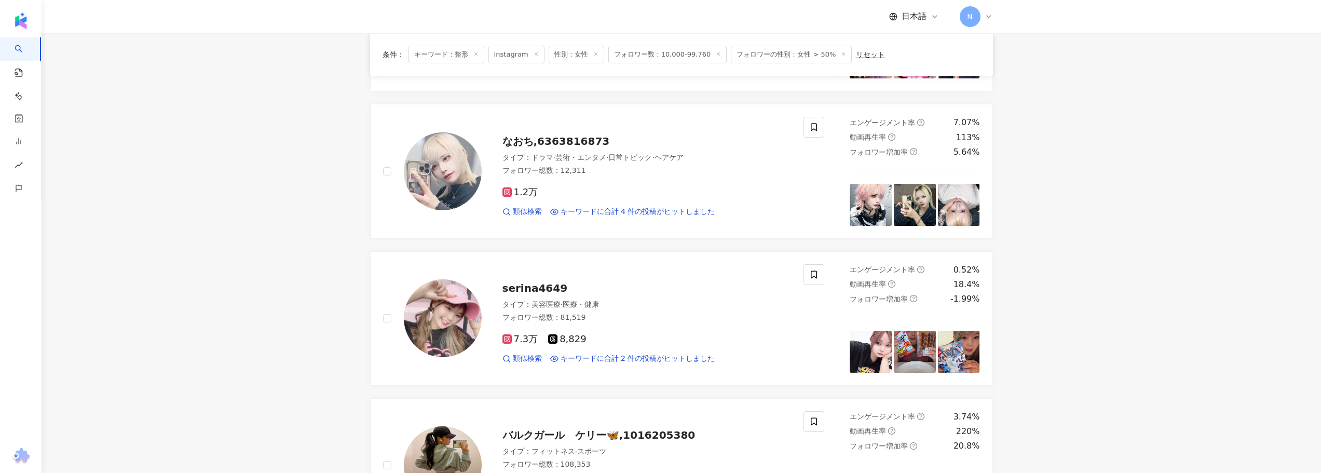
scroll to position [986, 0]
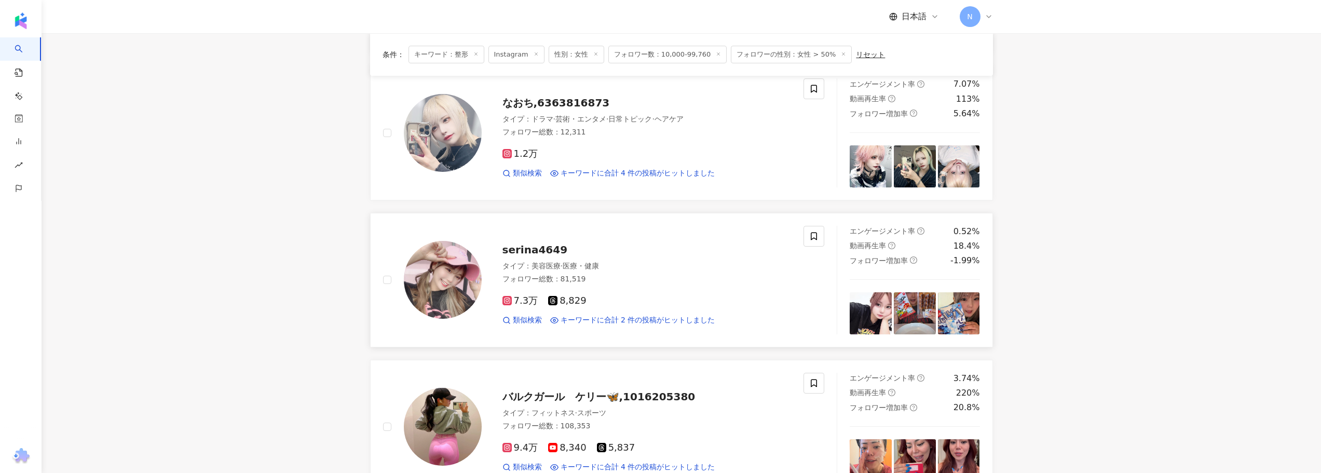
click at [517, 243] on span "serina4649" at bounding box center [534, 249] width 65 height 12
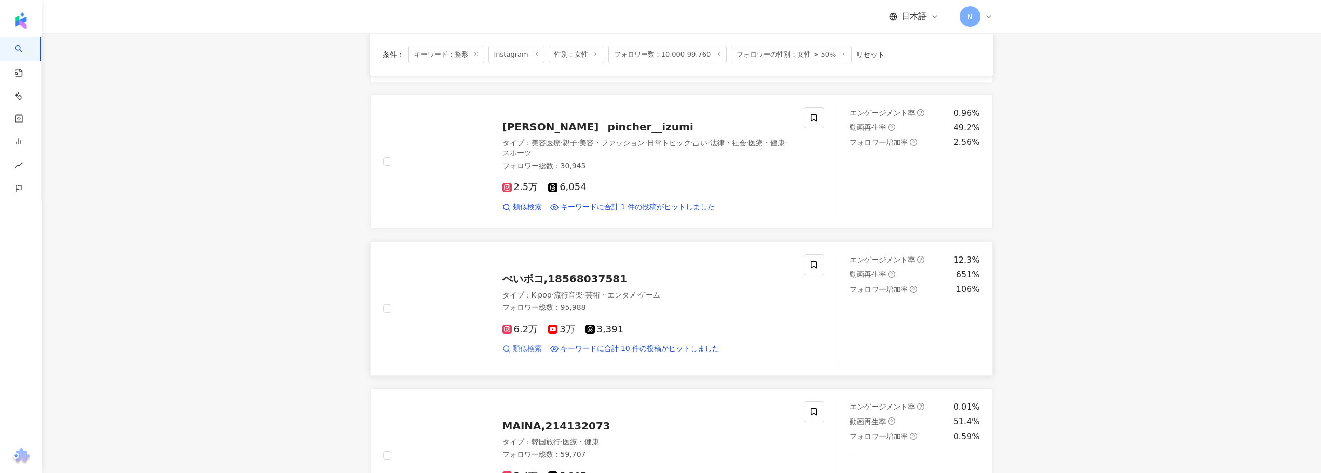
scroll to position [1505, 0]
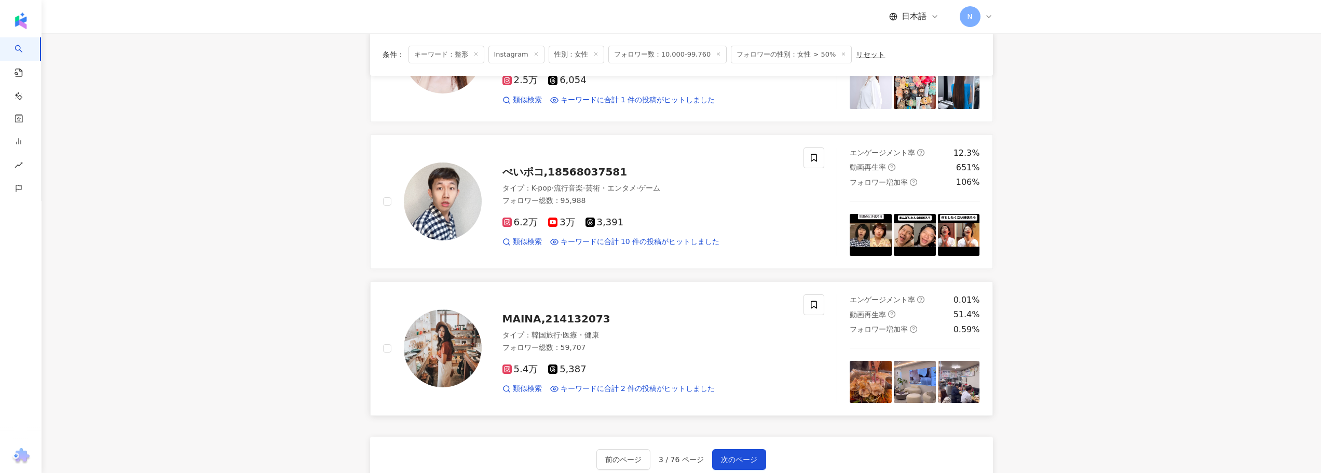
click at [572, 312] on span "MAINA,214132073" at bounding box center [556, 318] width 108 height 12
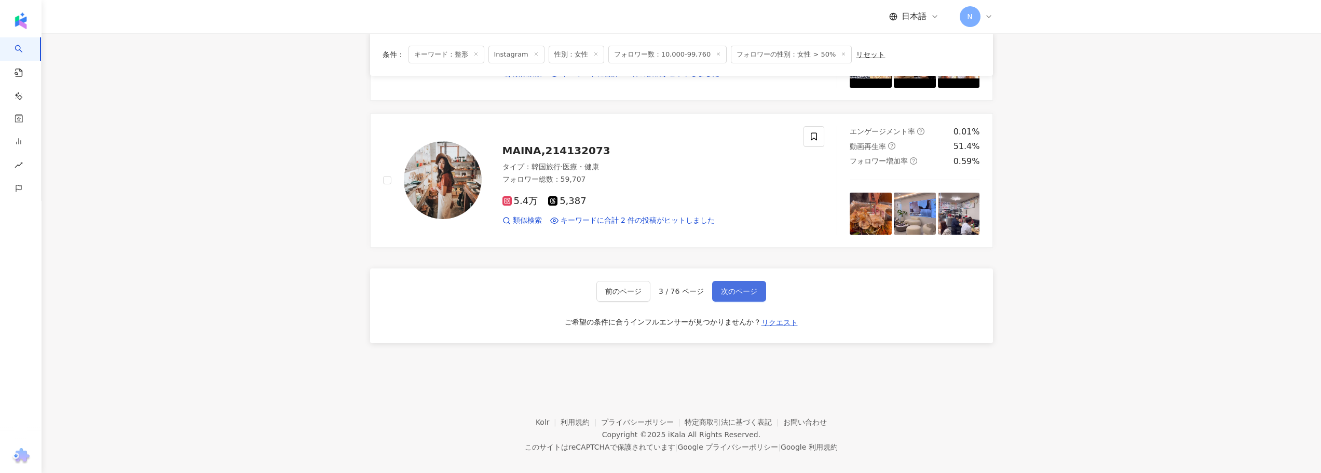
click at [734, 281] on button "次のページ" at bounding box center [739, 291] width 54 height 21
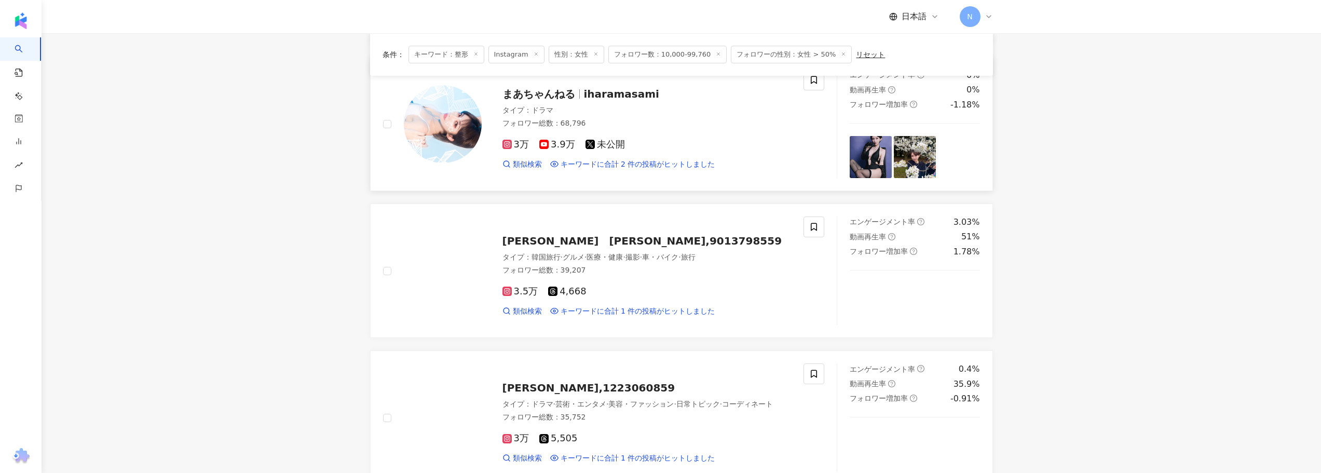
scroll to position [849, 0]
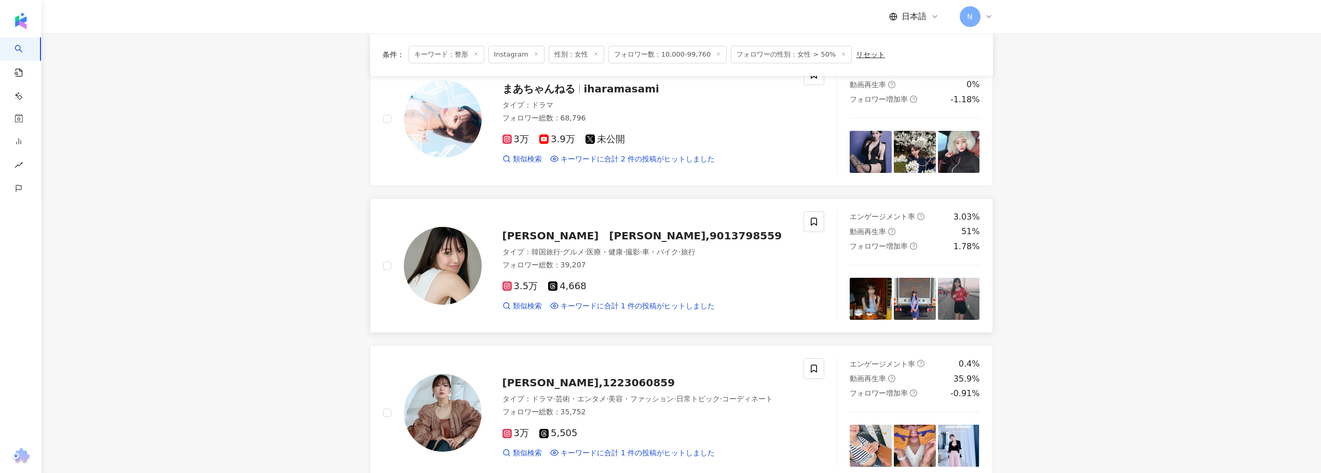
click at [556, 238] on span "仲俣 由菜　yuna nakamata,9013798559" at bounding box center [642, 235] width 280 height 12
click at [304, 251] on main "Instagram ** 日本 検索 ae8c5452-5cc7-4491-81e9-f97c53781fb6 韩国玛博尔整形外科医院 3,814 フォロワー…" at bounding box center [681, 186] width 1279 height 2005
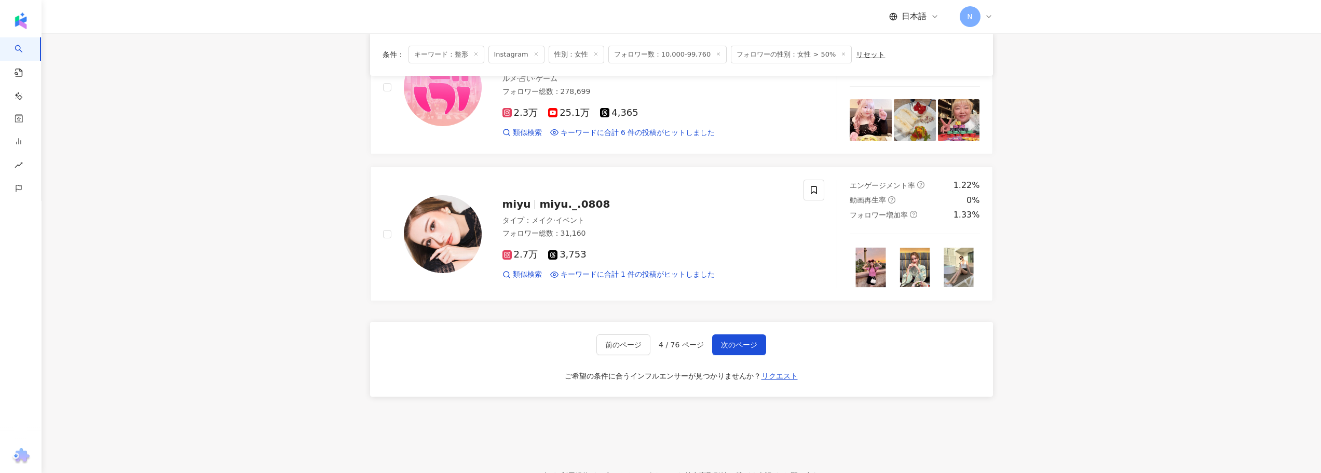
scroll to position [1628, 0]
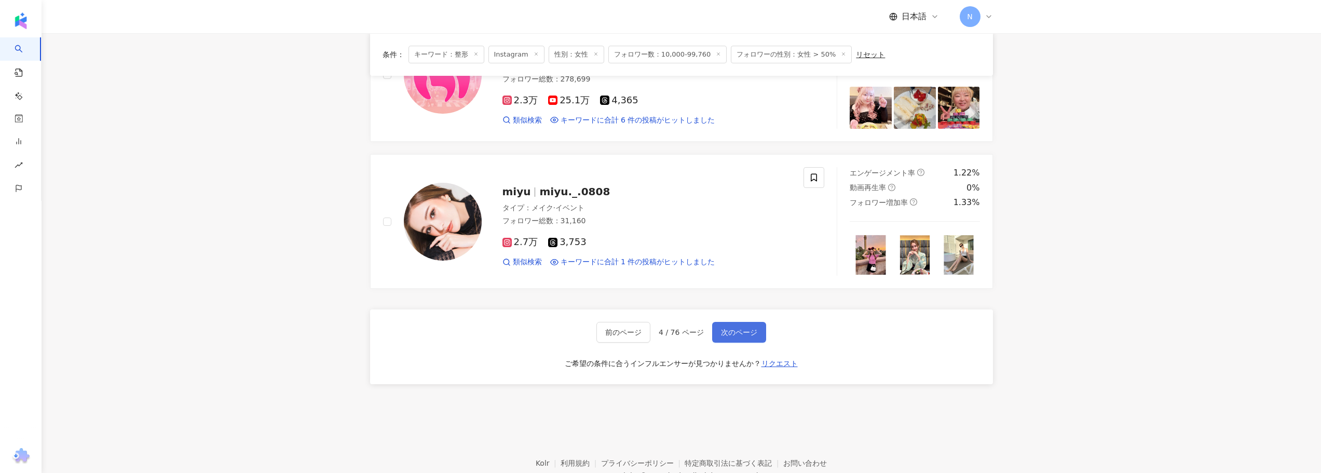
click at [751, 335] on span "次のページ" at bounding box center [739, 332] width 36 height 8
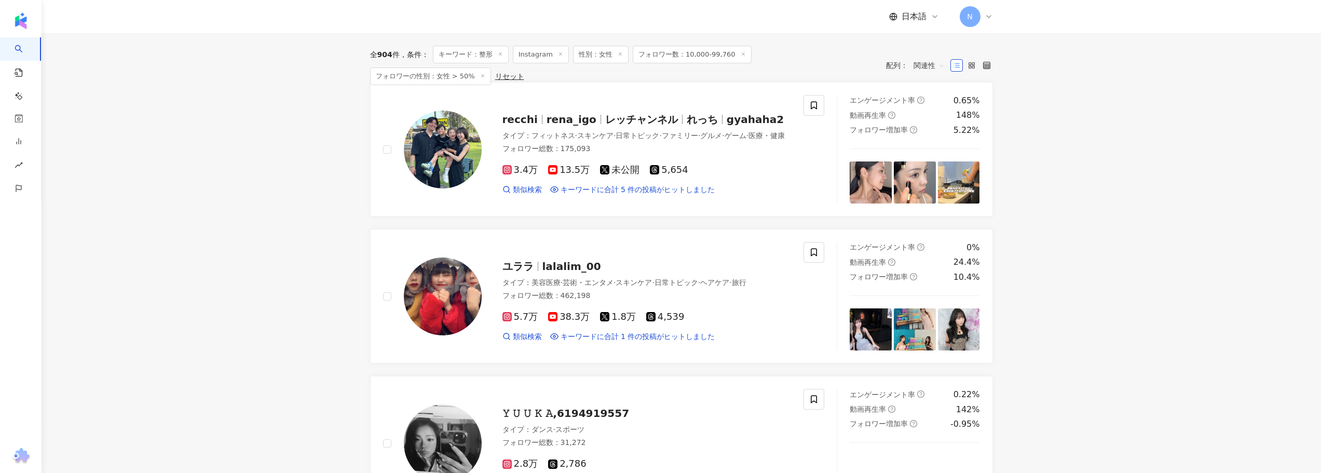
scroll to position [124, 0]
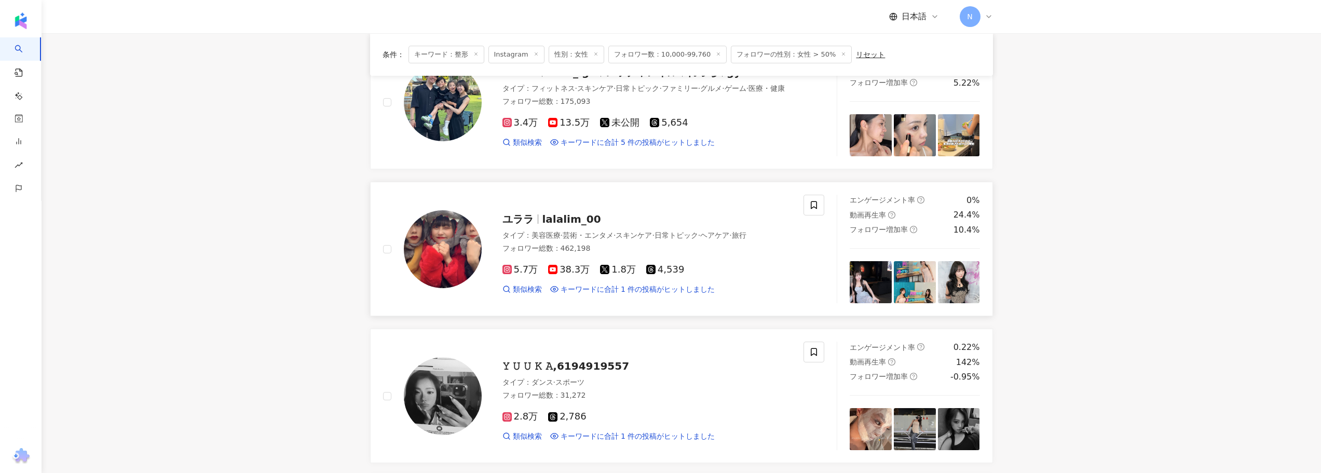
click at [541, 222] on span "ユララ" at bounding box center [522, 219] width 40 height 12
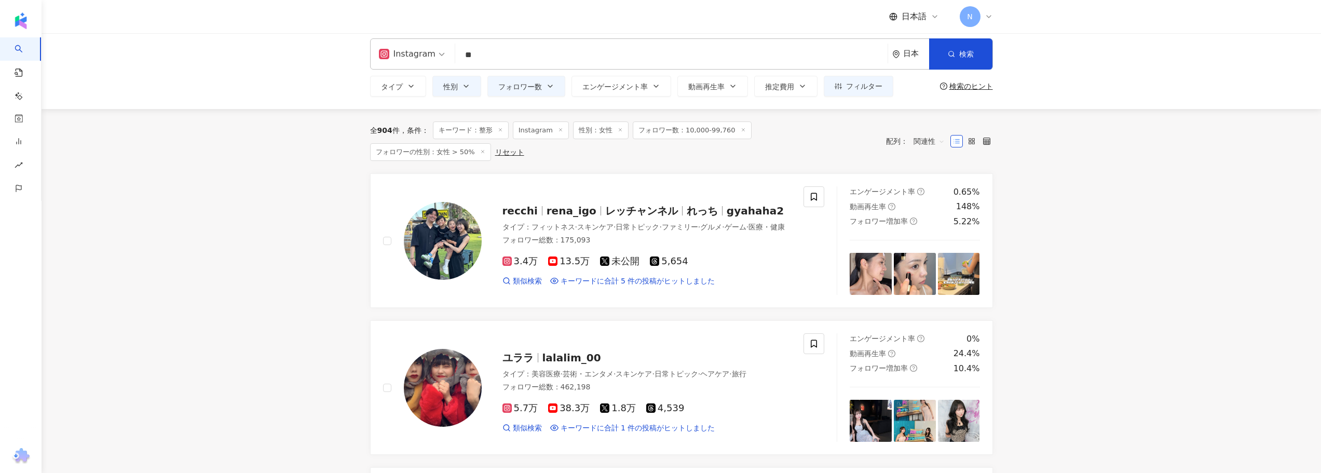
scroll to position [0, 0]
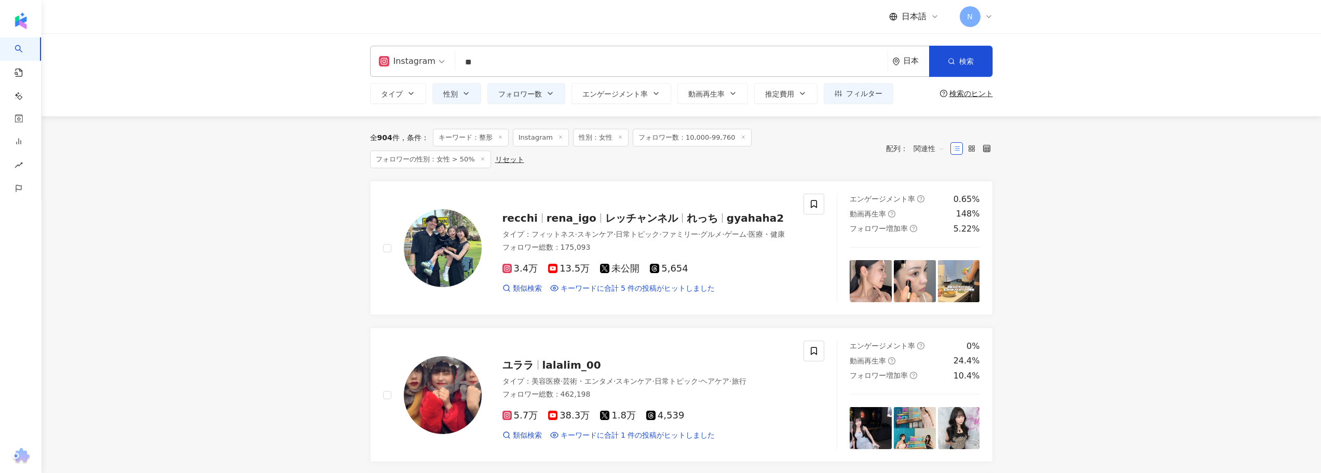
click at [645, 105] on div "Instagram ** 日本 検索 ae8c5452-5cc7-4491-81e9-f97c53781fb6 韩国玛博尔整形外科医院 3,814 フォロワー…" at bounding box center [681, 74] width 1279 height 83
click at [638, 96] on span "エンゲージメント率" at bounding box center [614, 94] width 65 height 8
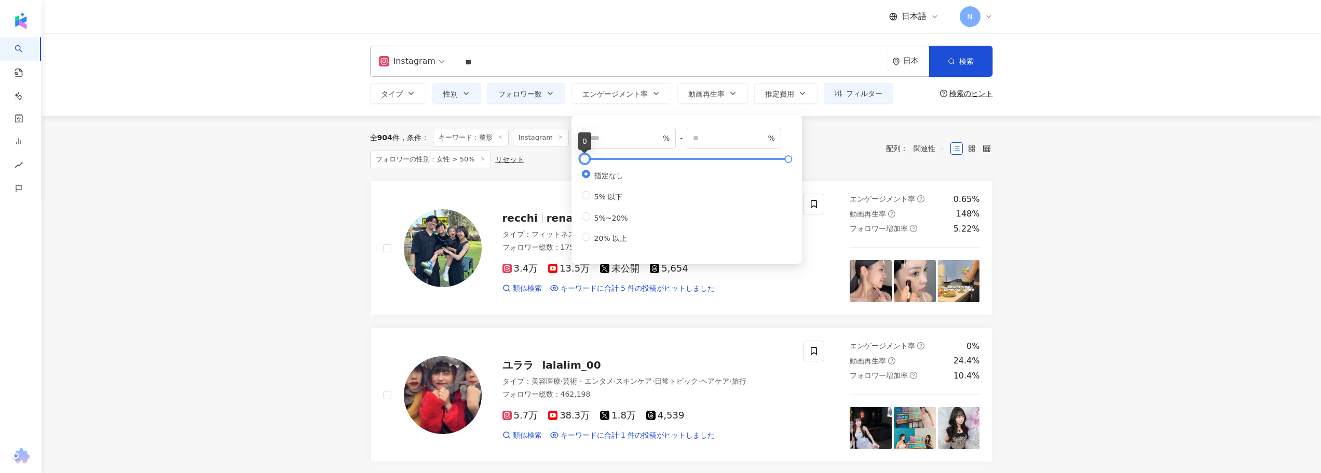
type input "***"
type input "*****"
drag, startPoint x: 588, startPoint y: 159, endPoint x: 581, endPoint y: 161, distance: 7.4
click at [582, 161] on div at bounding box center [585, 159] width 6 height 6
drag, startPoint x: 633, startPoint y: 136, endPoint x: 581, endPoint y: 138, distance: 52.5
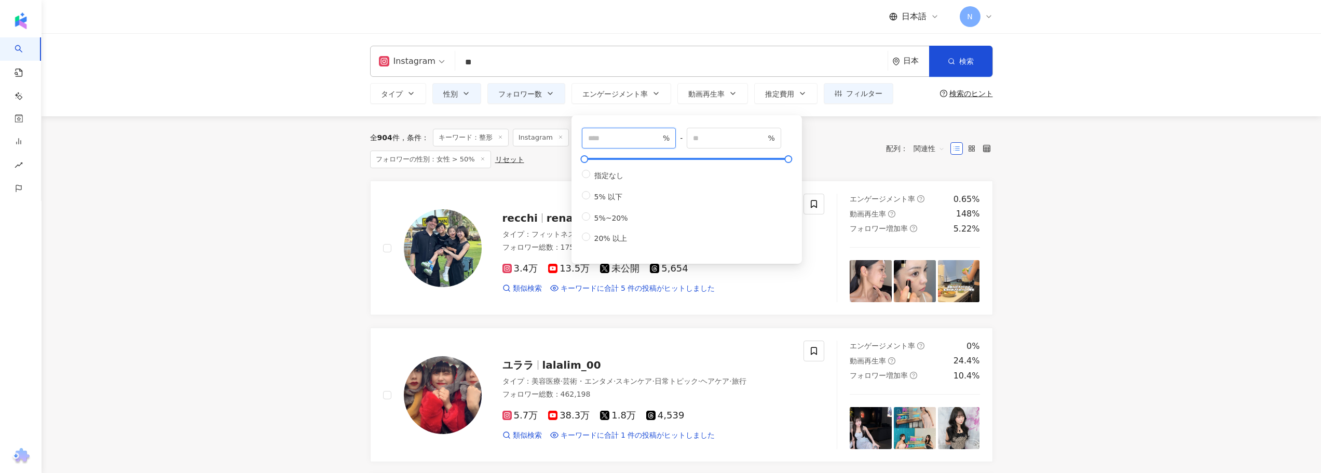
click at [581, 138] on div "* % - ***** % 指定なし 5% 以下 5%~20% 20% 以上" at bounding box center [687, 189] width 218 height 136
type input "**"
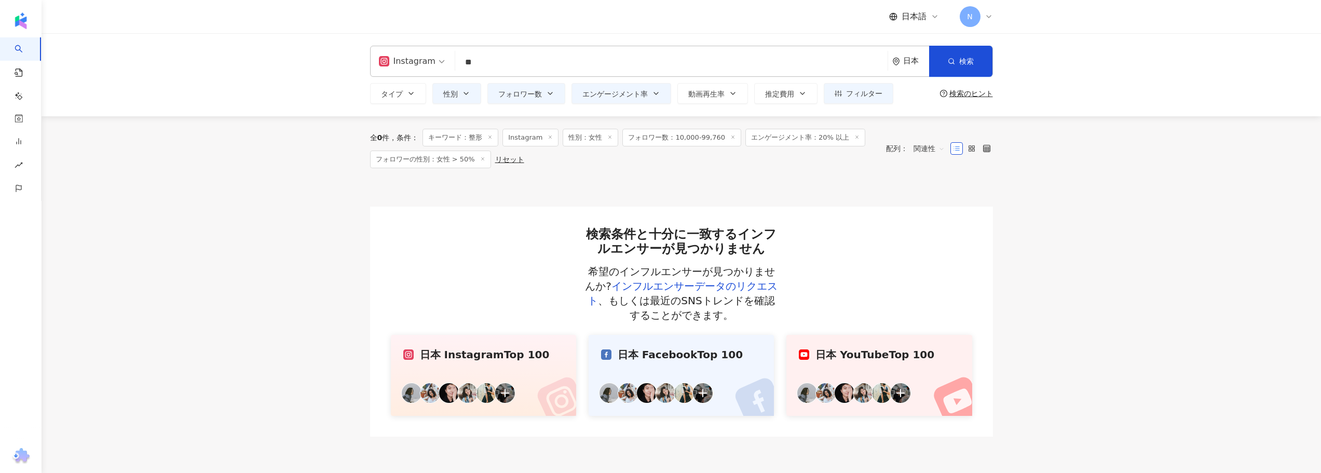
click at [283, 270] on main "Instagram ** 日本 検索 ae8c5452-5cc7-4491-81e9-f97c53781fb6 韩国玛博尔整形外科医院 3,814 フォロワー…" at bounding box center [681, 234] width 1279 height 403
click at [624, 92] on span "エンゲージメント率" at bounding box center [614, 94] width 65 height 8
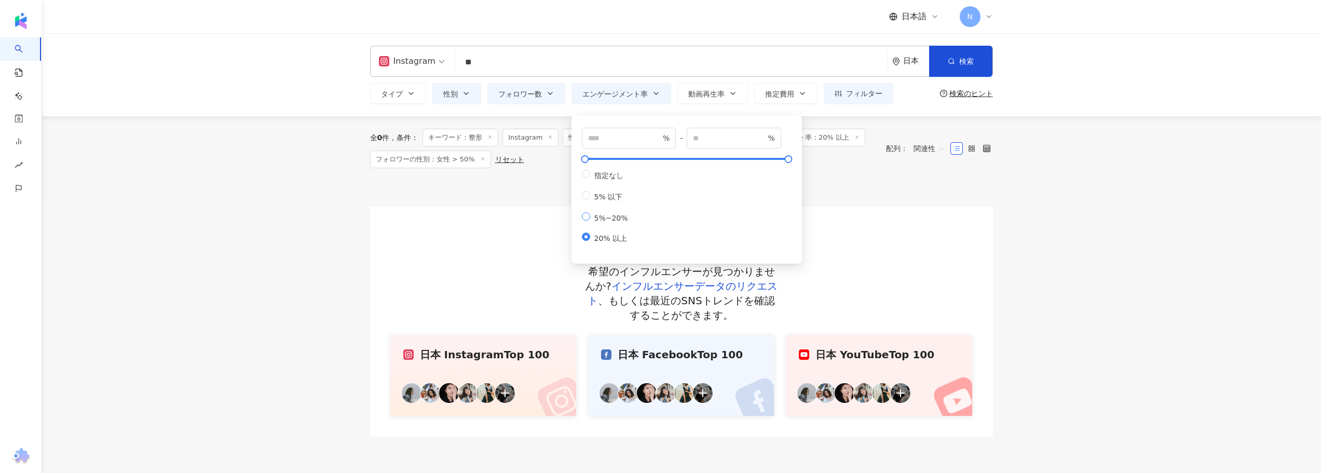
type input "*"
type input "**"
click at [286, 230] on main "Instagram ** 日本 検索 ae8c5452-5cc7-4491-81e9-f97c53781fb6 韩国玛博尔整形外科医院 3,814 フォロワー…" at bounding box center [681, 234] width 1279 height 403
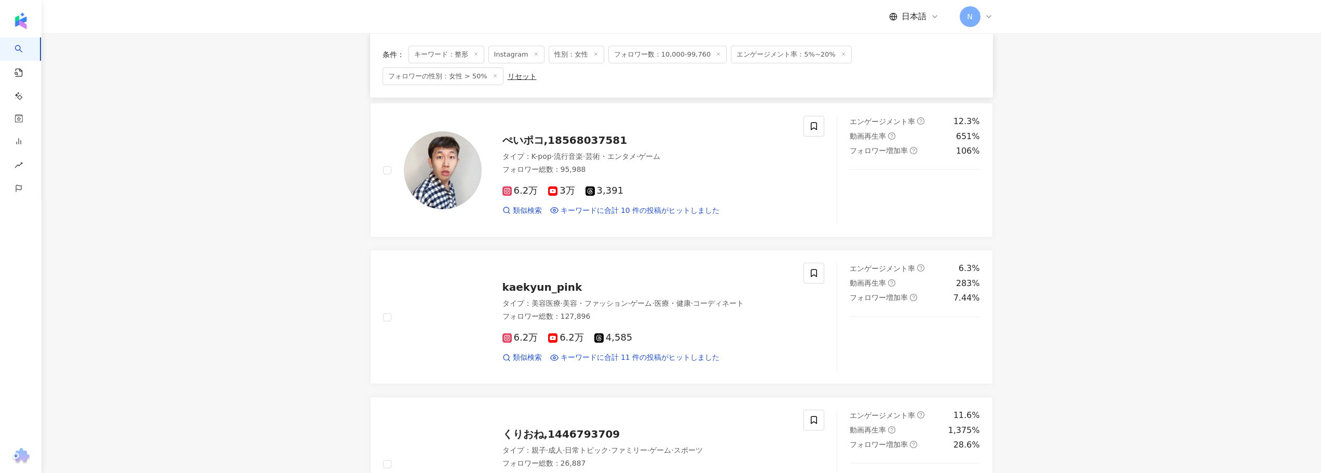
scroll to position [519, 0]
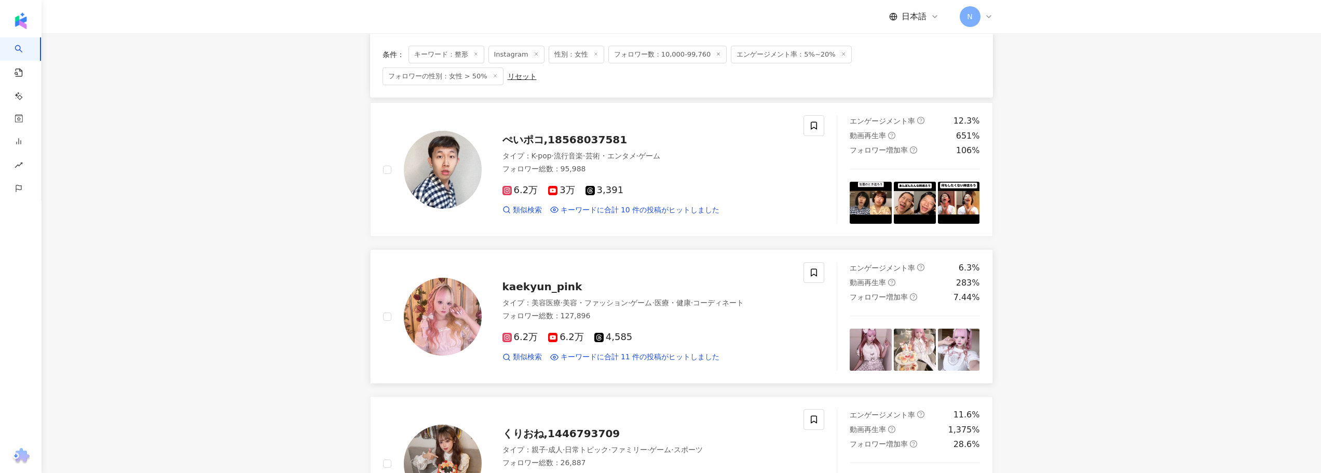
click at [514, 280] on span "kaekyun_pink" at bounding box center [542, 286] width 80 height 12
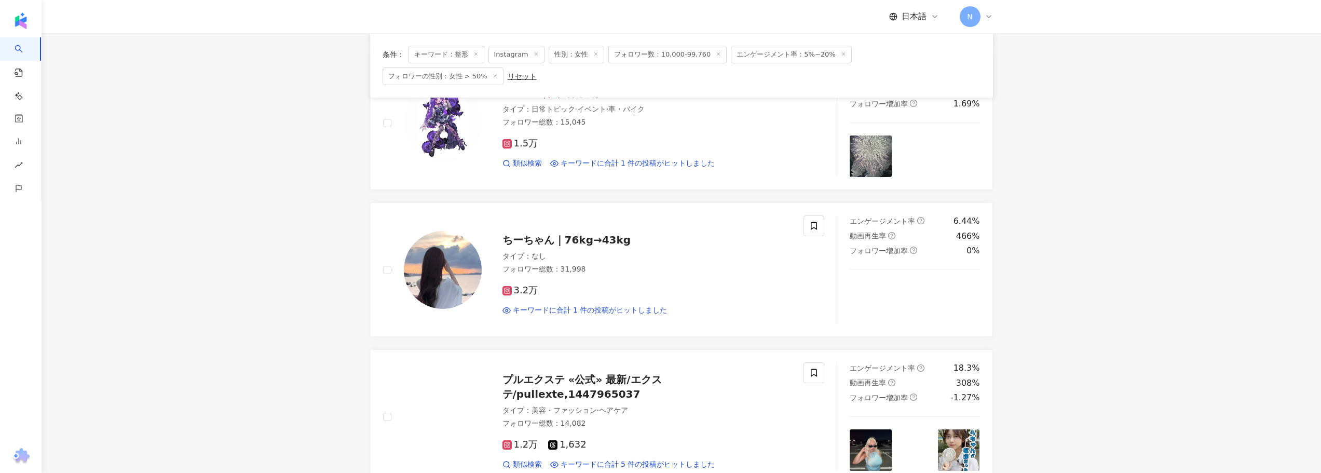
scroll to position [1038, 0]
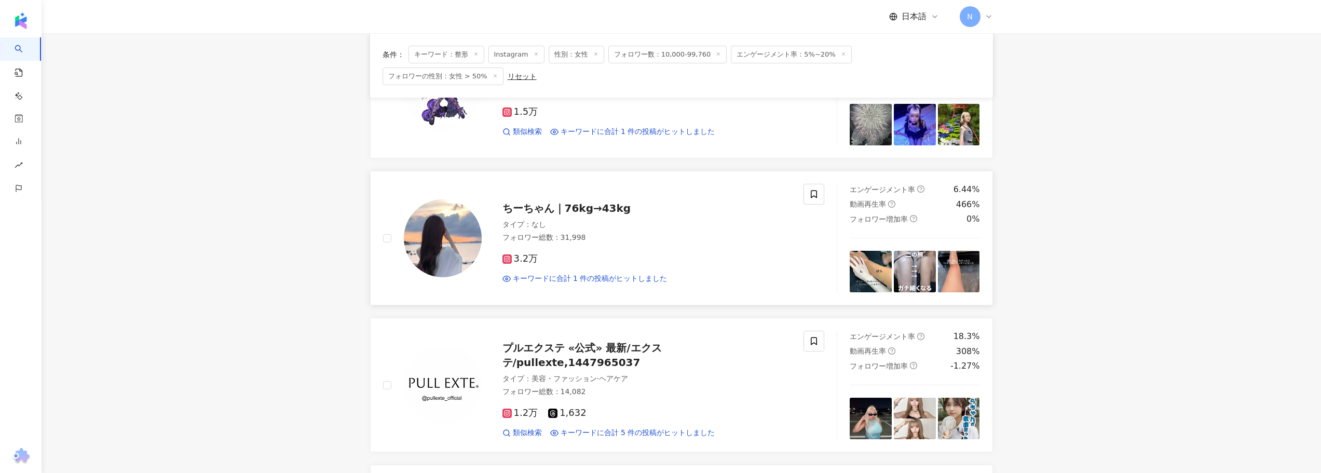
click at [512, 202] on span "ちーちゃん｜76kg→43kg" at bounding box center [566, 208] width 129 height 12
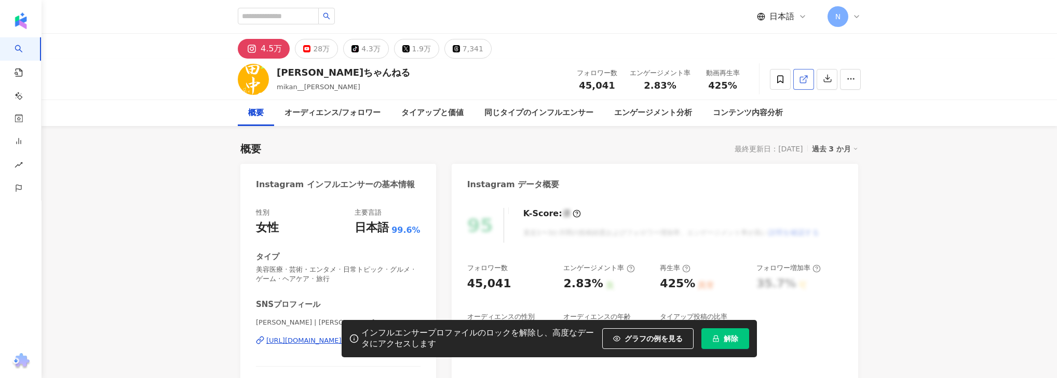
click at [799, 81] on icon at bounding box center [803, 79] width 9 height 9
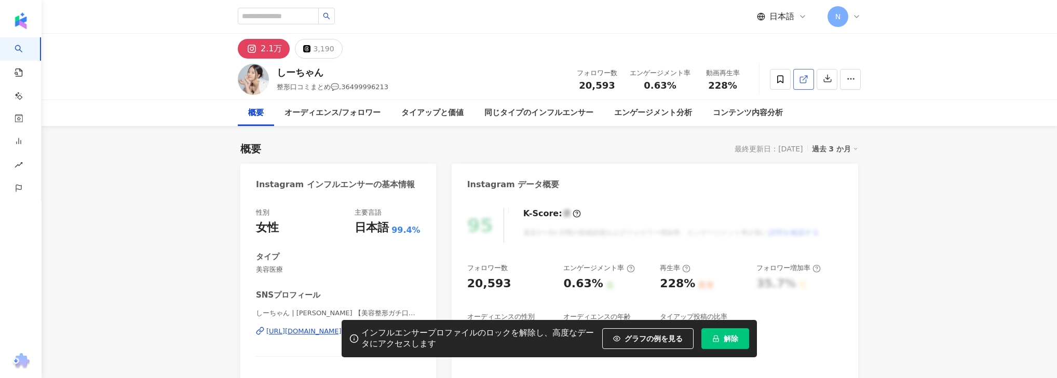
click at [808, 81] on icon at bounding box center [803, 79] width 9 height 9
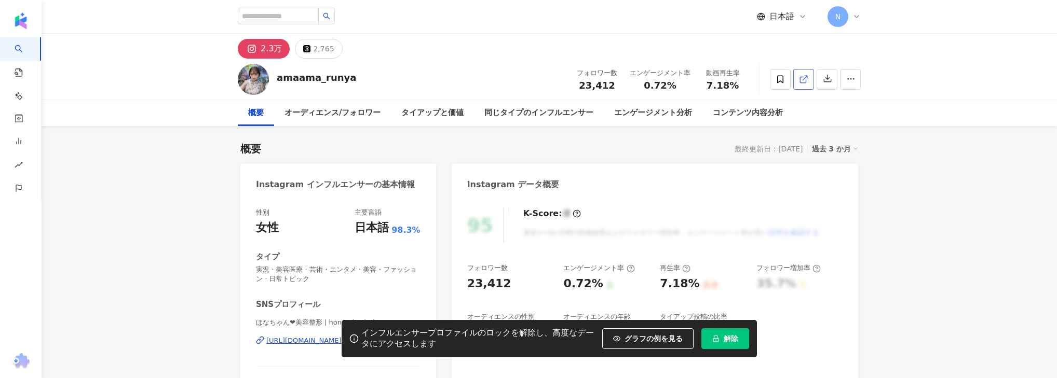
click at [802, 84] on span at bounding box center [803, 79] width 9 height 11
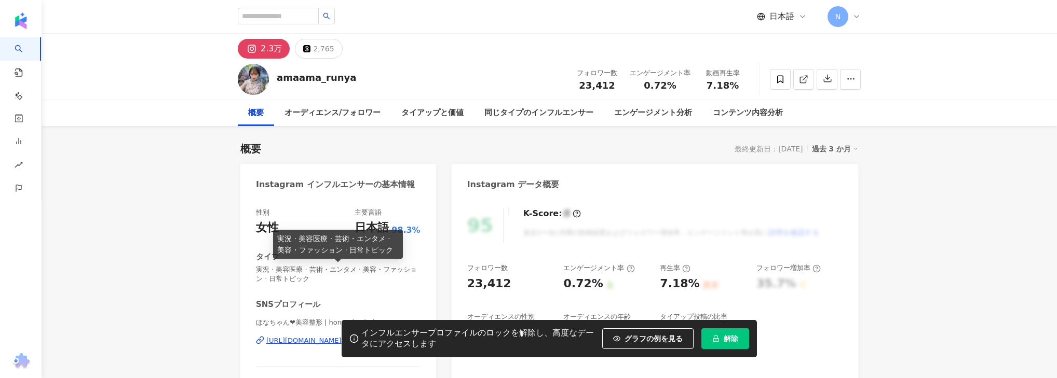
click at [249, 203] on div "性別 女性 主要言語 日本語 98.3% タイプ 実況 · 美容医療 · 芸術・エンタメ · 美容・ファッション · 日常トピック SNSプロフィール ほなち…" at bounding box center [338, 314] width 196 height 233
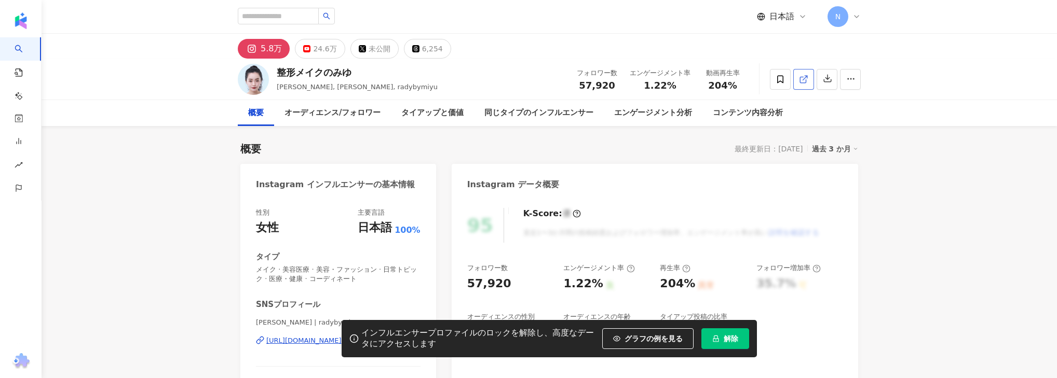
click at [804, 77] on icon at bounding box center [803, 79] width 9 height 9
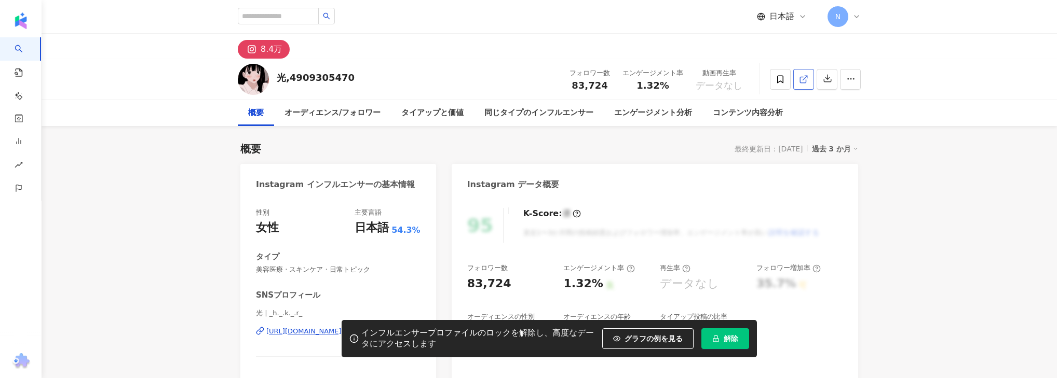
drag, startPoint x: 814, startPoint y: 40, endPoint x: 803, endPoint y: 77, distance: 38.8
click at [803, 77] on icon at bounding box center [803, 79] width 9 height 9
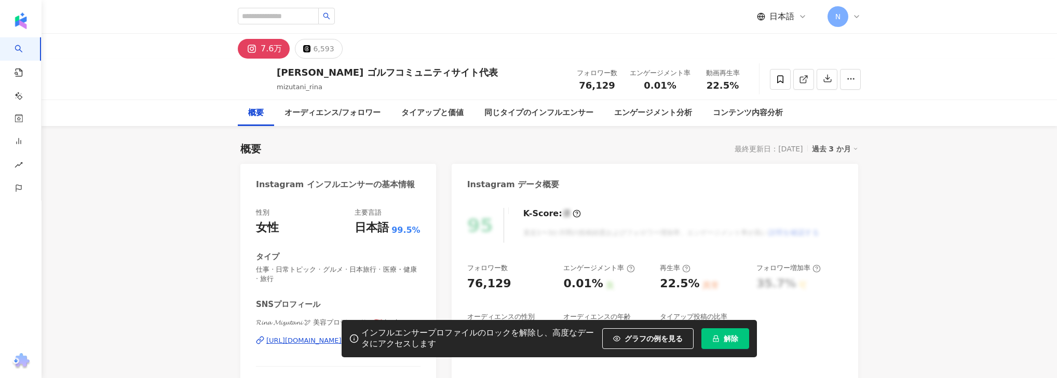
scroll to position [125, 0]
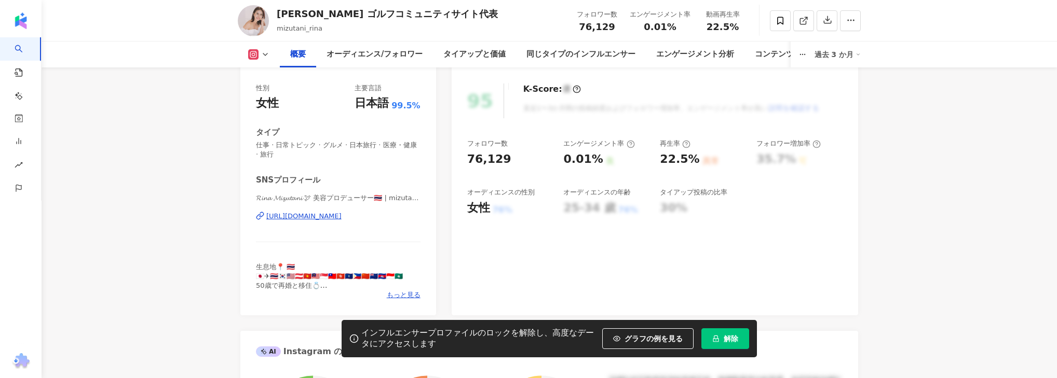
click at [289, 217] on div "https://www.instagram.com/mizutani_rina/" at bounding box center [303, 216] width 75 height 9
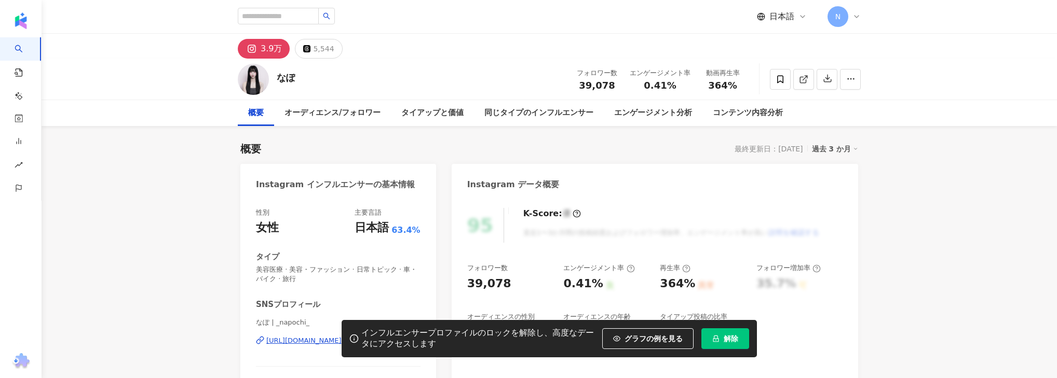
click at [295, 336] on div "[URL][DOMAIN_NAME]" at bounding box center [303, 340] width 75 height 9
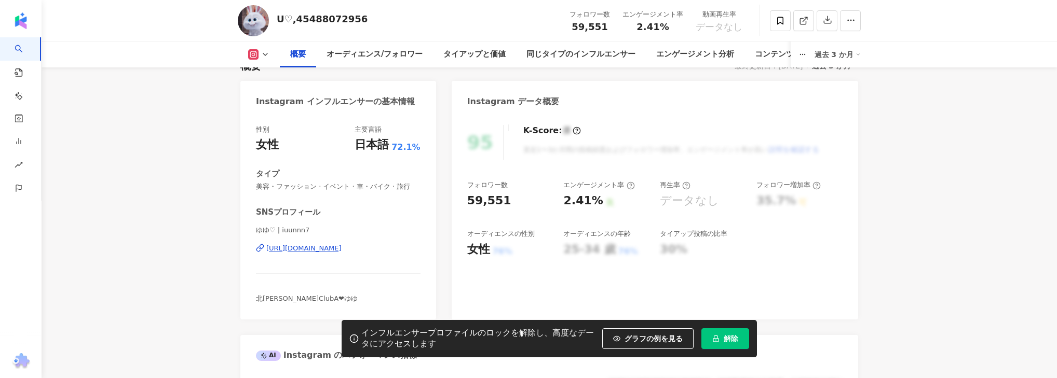
click at [387, 270] on div "性別 女性 主要言語 日本語 72.1% タイプ 美容・ファッション · イベント · 車・バイク · 旅行 SNSプロフィール ゆゆ♡ | iuunnn7 …" at bounding box center [338, 217] width 196 height 205
click at [420, 242] on div "ゆゆ♡ | iuunnn7 https://www.instagram.com/iuunnn7/" at bounding box center [338, 256] width 165 height 61
click at [342, 251] on div "https://www.instagram.com/iuunnn7/" at bounding box center [303, 248] width 75 height 9
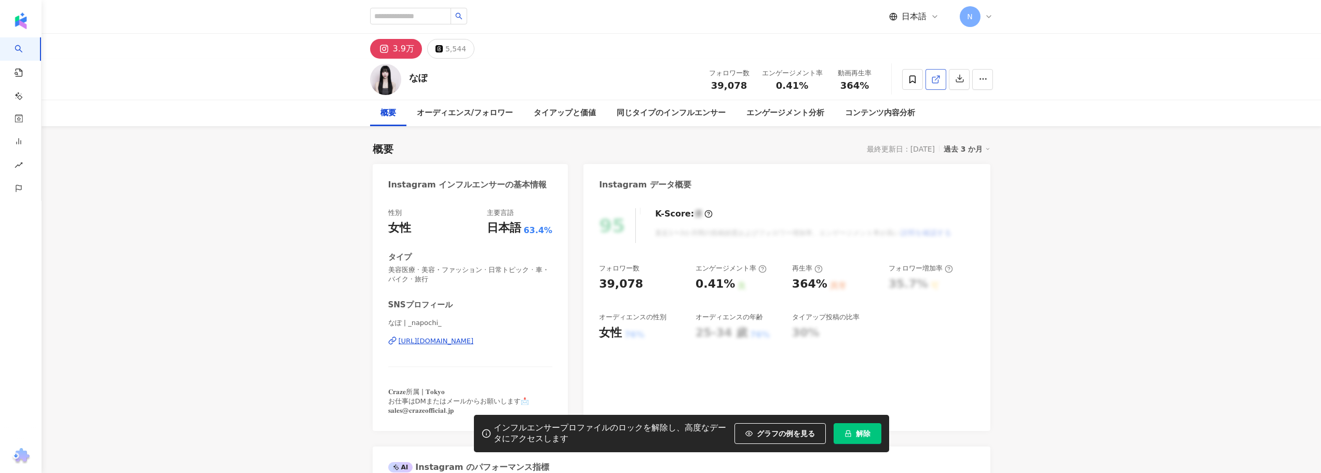
click at [945, 81] on link at bounding box center [935, 79] width 21 height 21
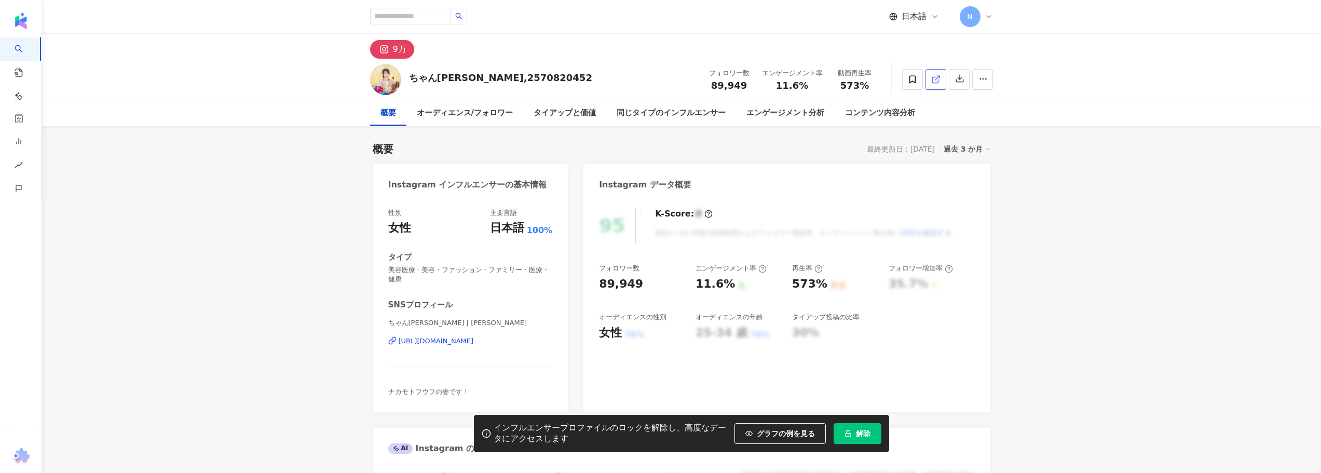
click at [934, 79] on icon at bounding box center [935, 79] width 9 height 9
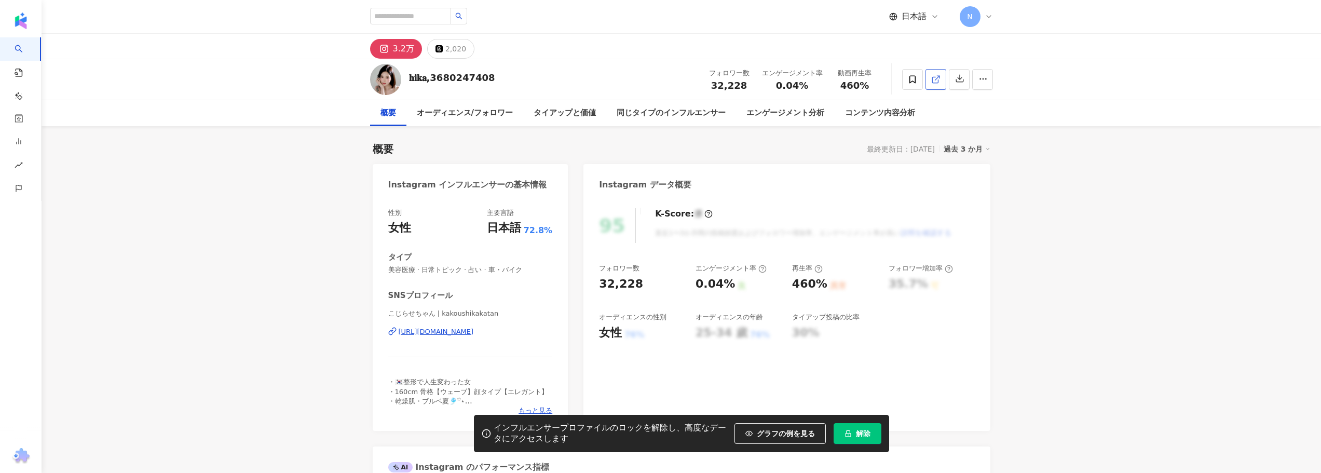
drag, startPoint x: 944, startPoint y: 56, endPoint x: 936, endPoint y: 79, distance: 24.0
click at [936, 79] on line at bounding box center [937, 78] width 4 height 4
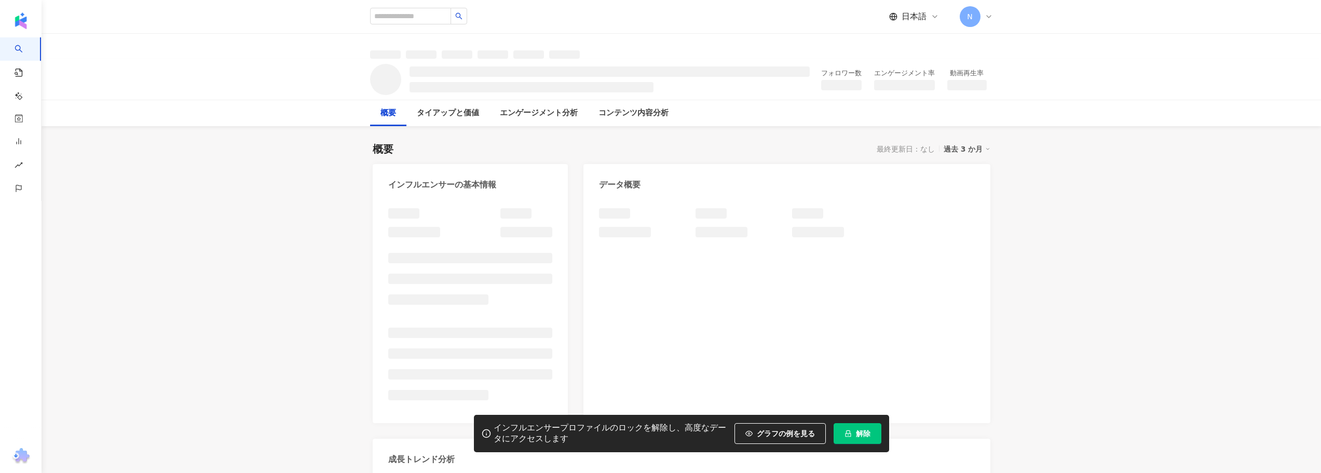
click at [823, 7] on div "日本語 N" at bounding box center [681, 16] width 623 height 33
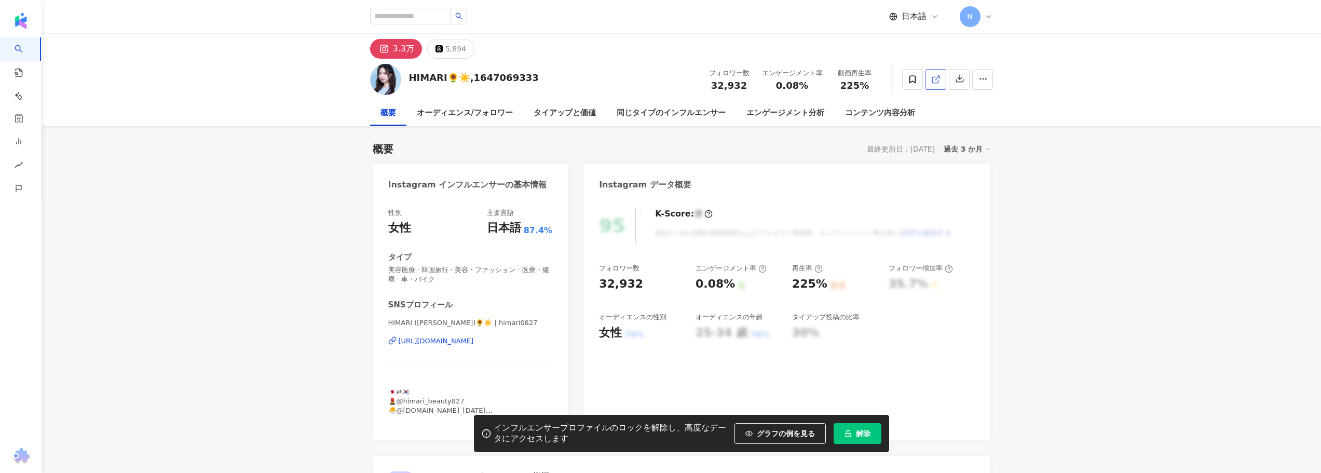
click at [933, 75] on icon at bounding box center [935, 79] width 9 height 9
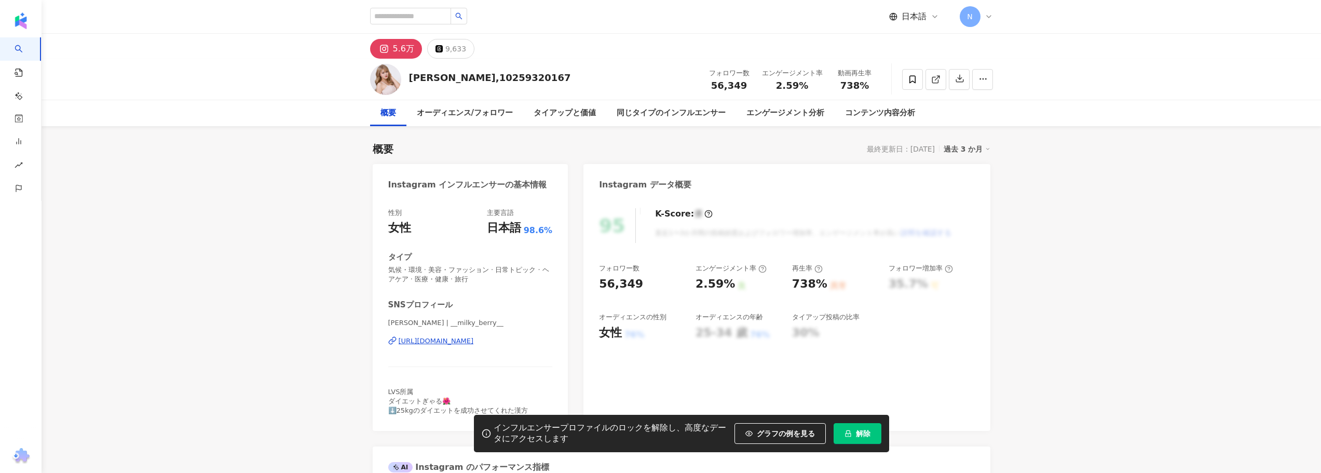
click at [411, 339] on div "[URL][DOMAIN_NAME]" at bounding box center [436, 340] width 75 height 9
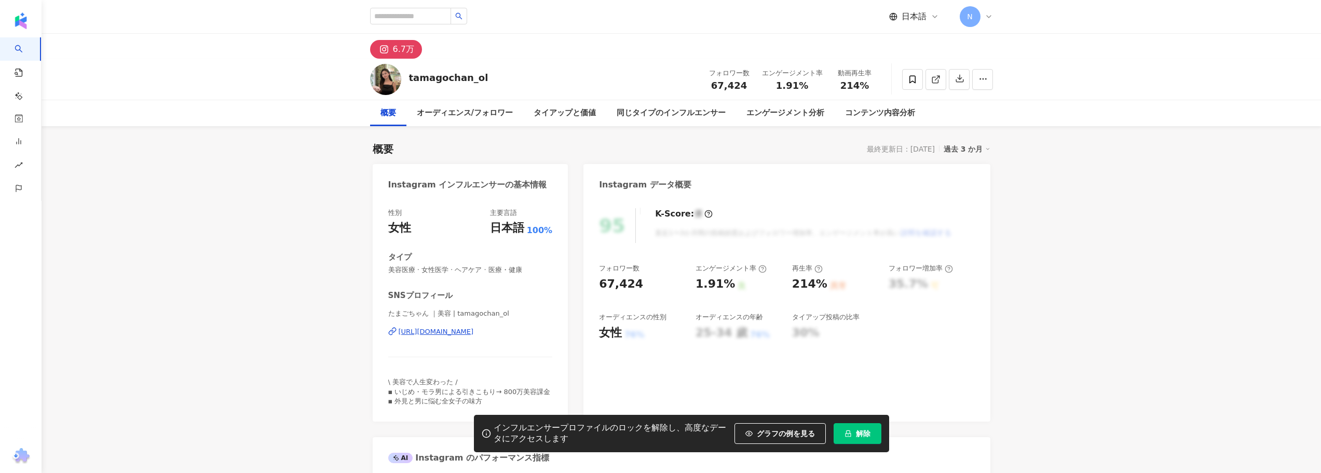
drag, startPoint x: 413, startPoint y: 331, endPoint x: 403, endPoint y: 122, distance: 208.9
click at [413, 331] on div "https://www.instagram.com/tamagochan_ol/" at bounding box center [436, 331] width 75 height 9
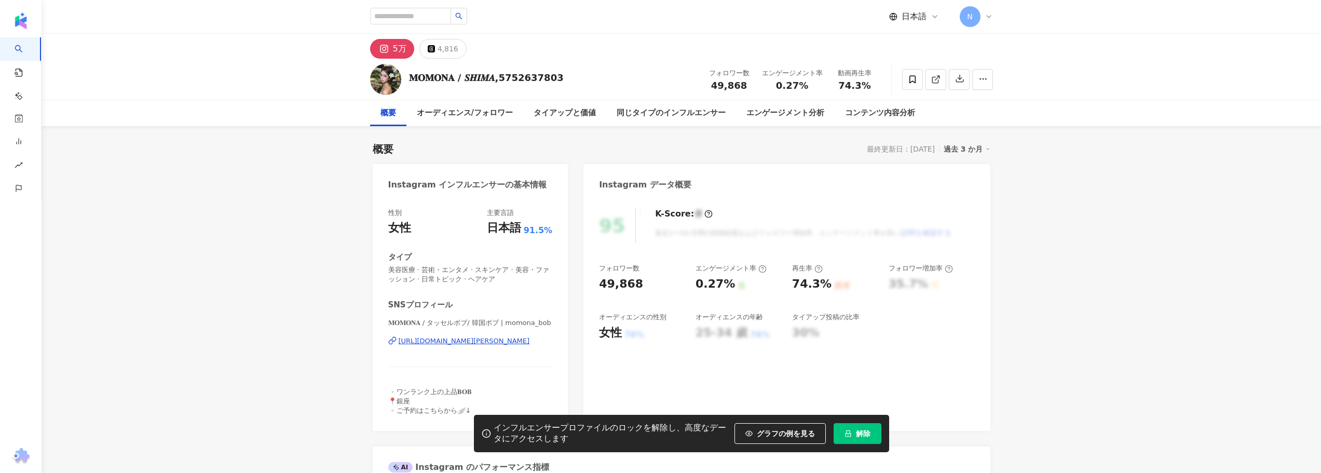
click at [421, 341] on div "[URL][DOMAIN_NAME][PERSON_NAME]" at bounding box center [464, 340] width 131 height 9
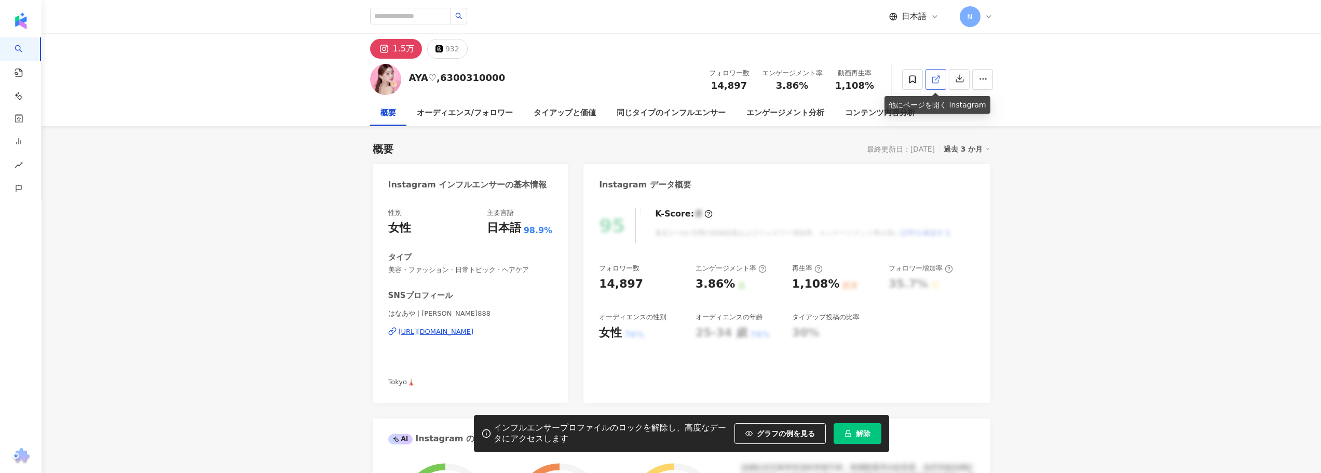
click at [930, 78] on link at bounding box center [935, 79] width 21 height 21
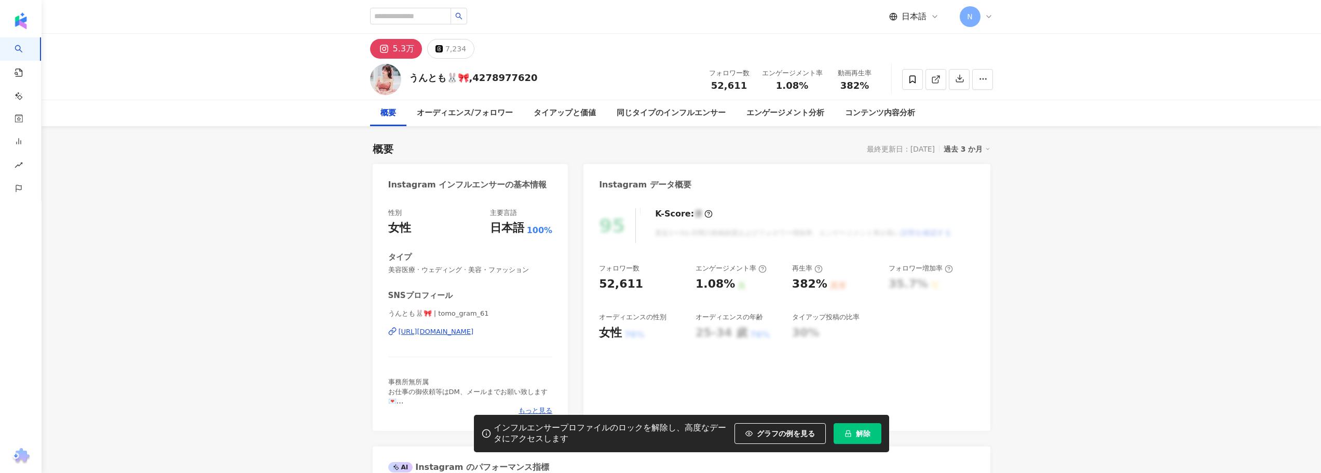
click at [412, 332] on div "https://www.instagram.com/tomo_gram_61/" at bounding box center [436, 331] width 75 height 9
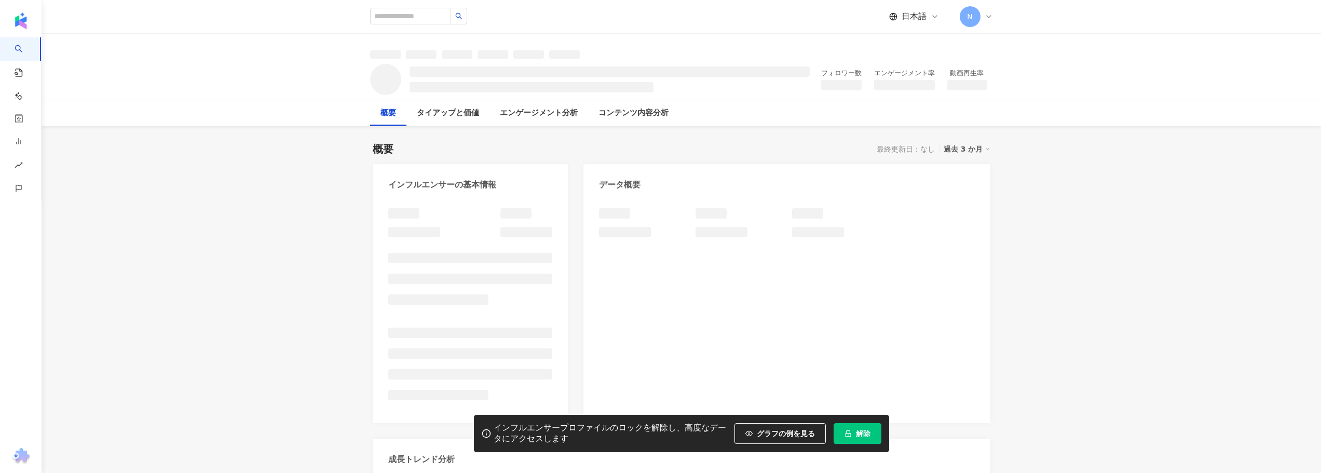
click at [438, 230] on div at bounding box center [470, 222] width 165 height 29
click at [438, 229] on div at bounding box center [470, 222] width 165 height 29
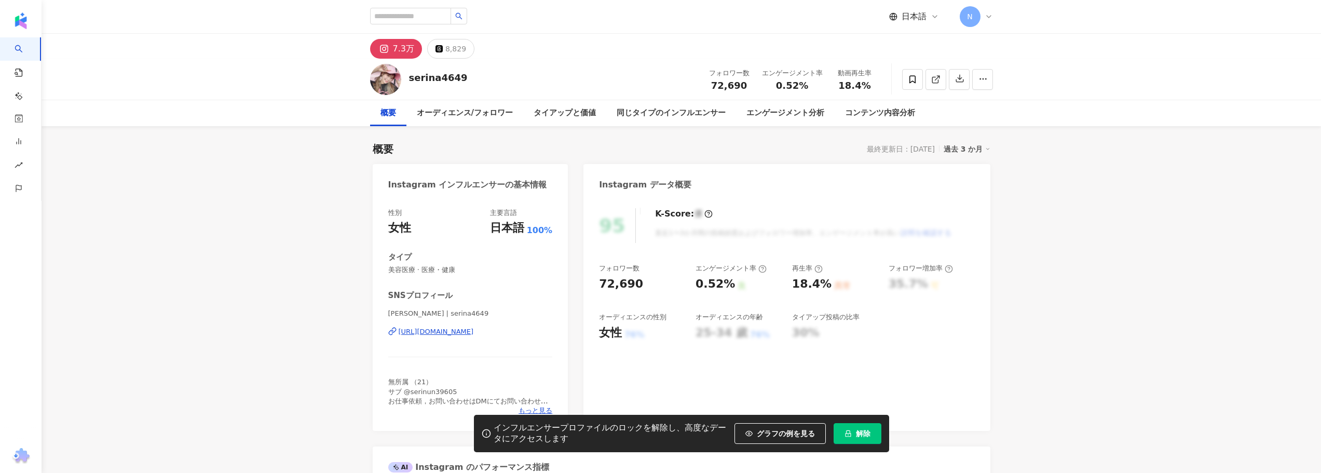
click at [439, 327] on div "https://www.instagram.com/serina4649/" at bounding box center [436, 331] width 75 height 9
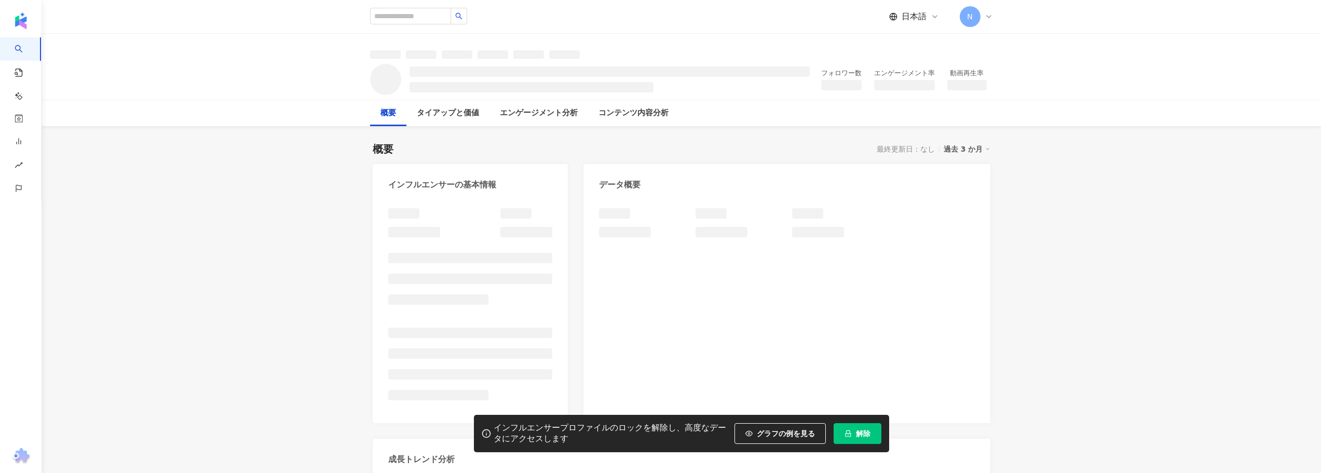
click at [824, 13] on div "日本語 N" at bounding box center [681, 16] width 623 height 33
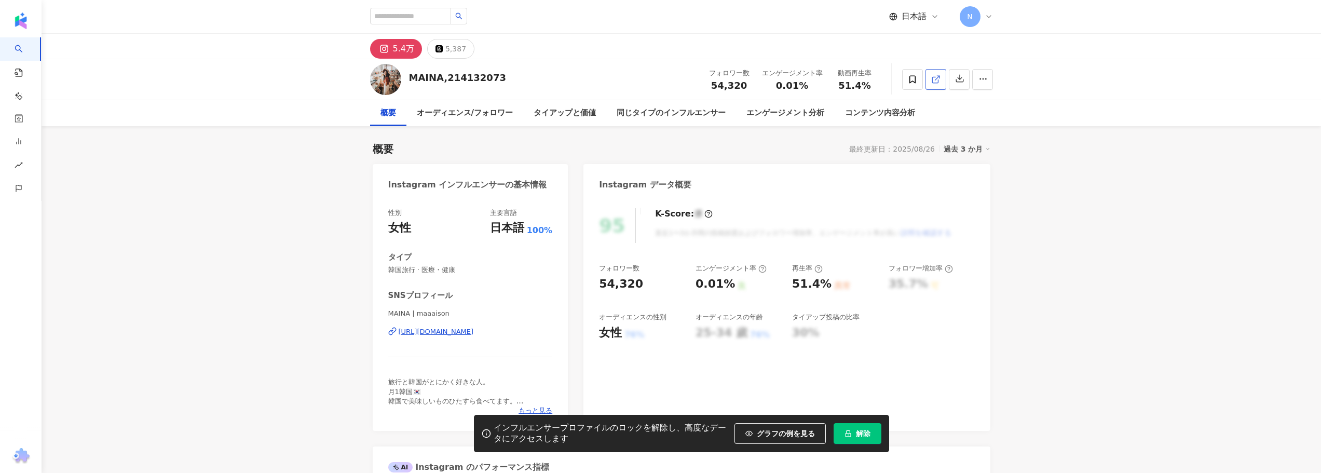
click at [935, 75] on icon at bounding box center [935, 79] width 9 height 9
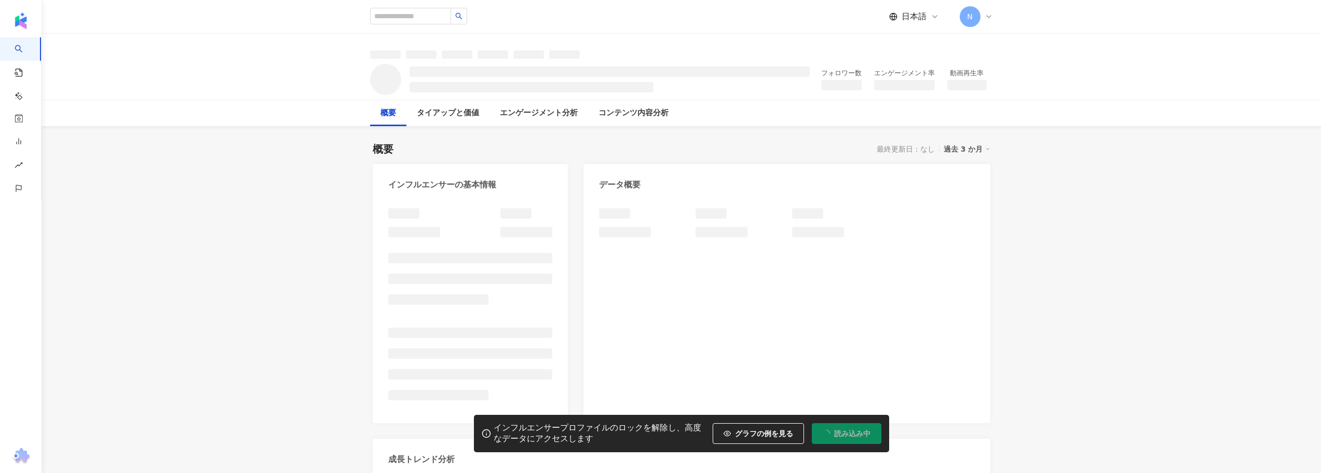
click at [842, 22] on div "日本語 N" at bounding box center [681, 16] width 623 height 33
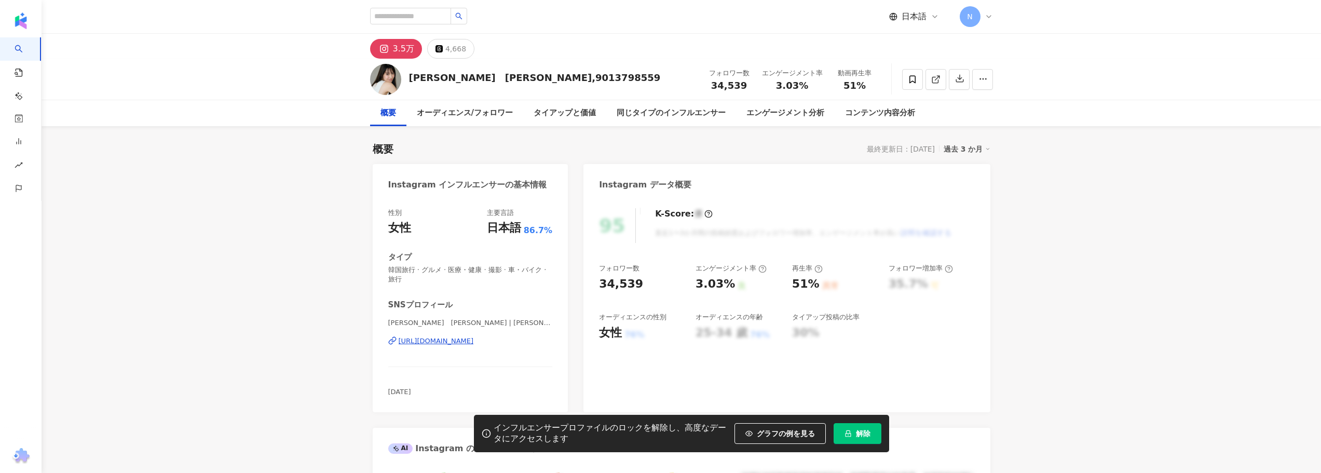
click at [474, 342] on div "[URL][DOMAIN_NAME]" at bounding box center [436, 340] width 75 height 9
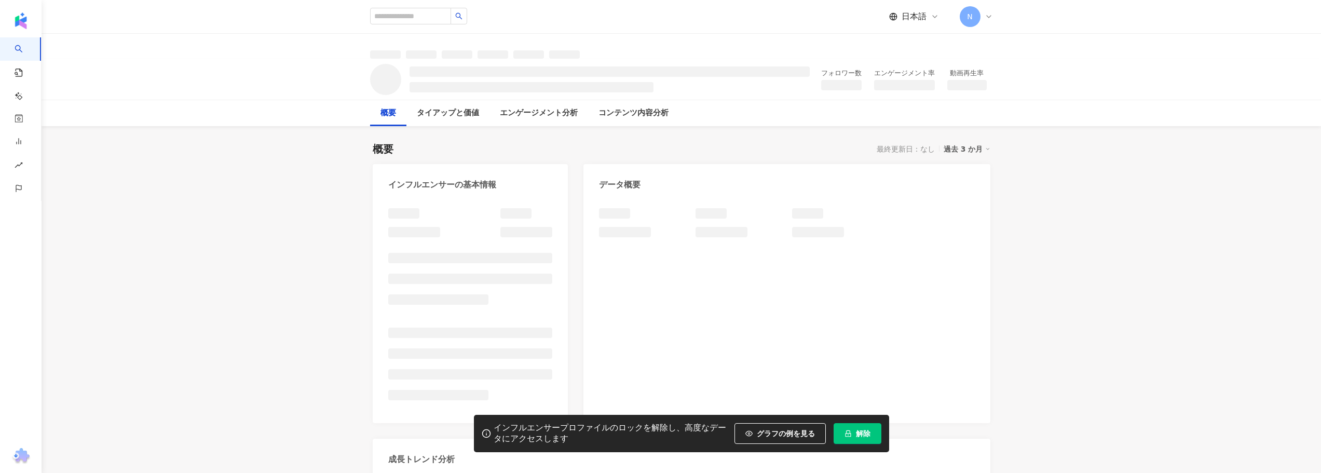
click at [853, 22] on div "日本語 N" at bounding box center [681, 16] width 623 height 33
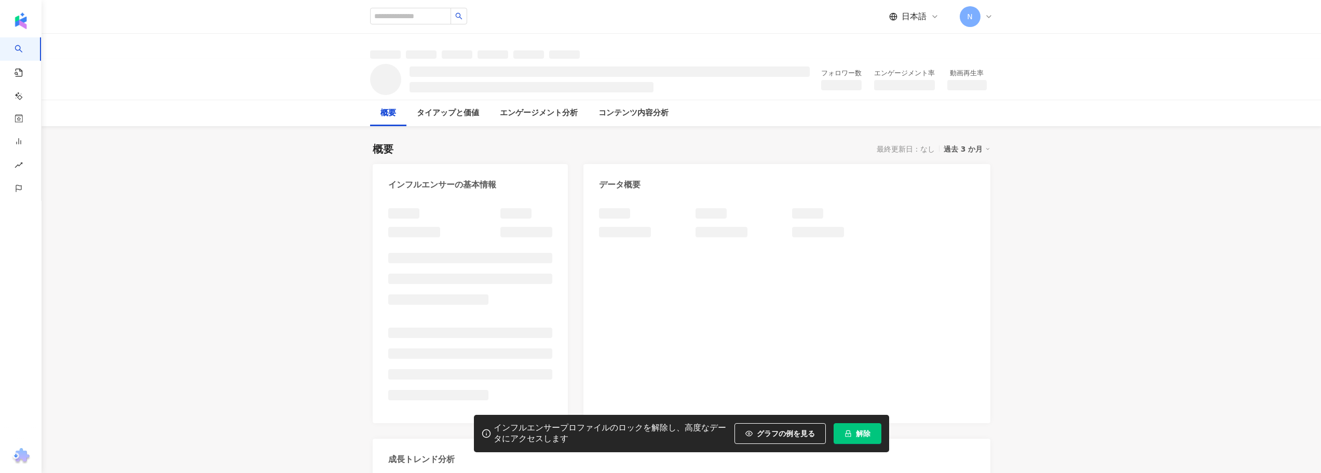
click at [846, 20] on div "日本語 N" at bounding box center [681, 16] width 623 height 33
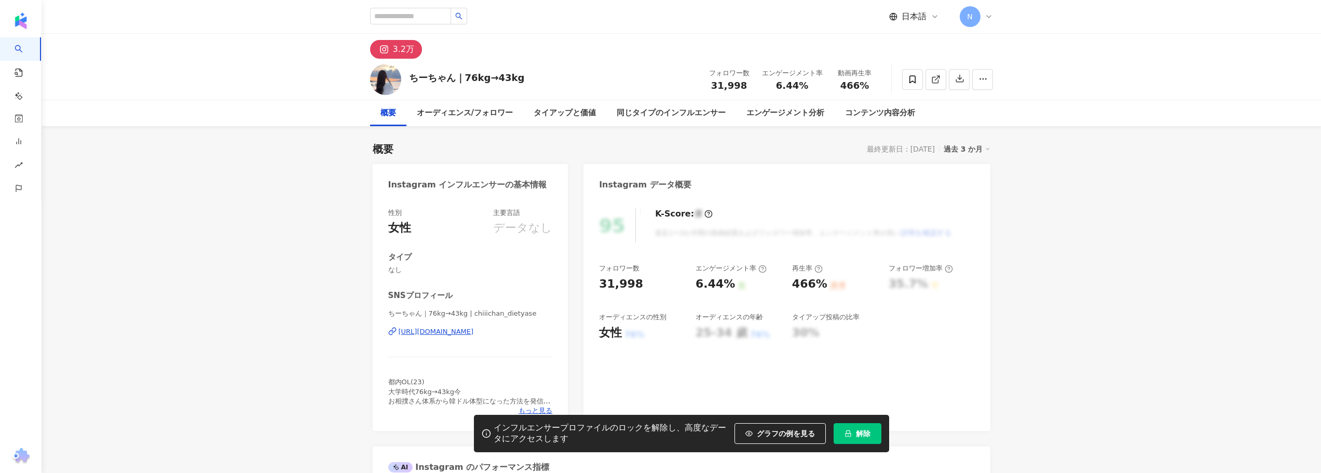
click at [415, 332] on div "[URL][DOMAIN_NAME]" at bounding box center [436, 331] width 75 height 9
